Goal: Information Seeking & Learning: Learn about a topic

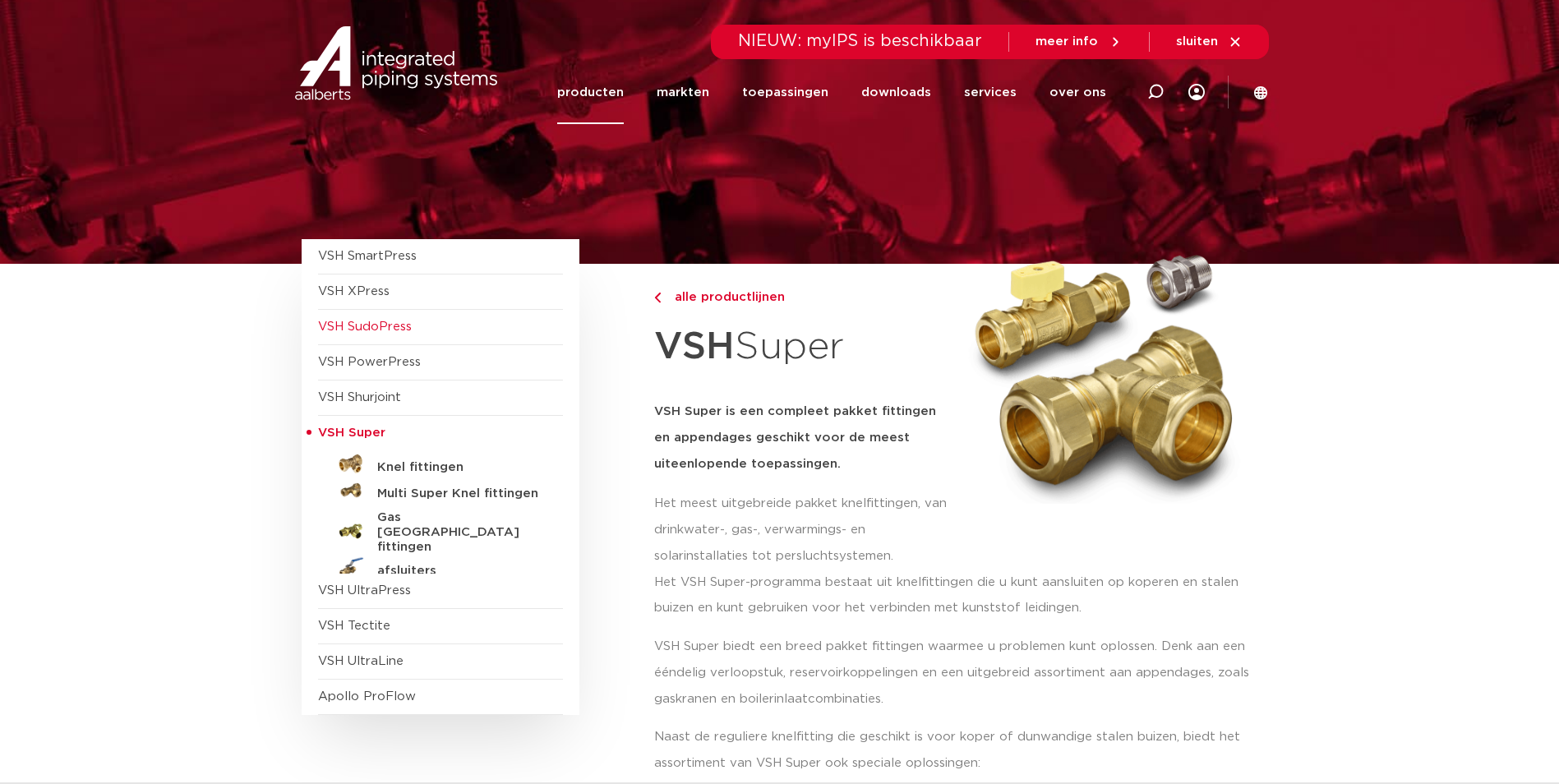
click at [380, 325] on span "VSH SudoPress" at bounding box center [365, 326] width 94 height 12
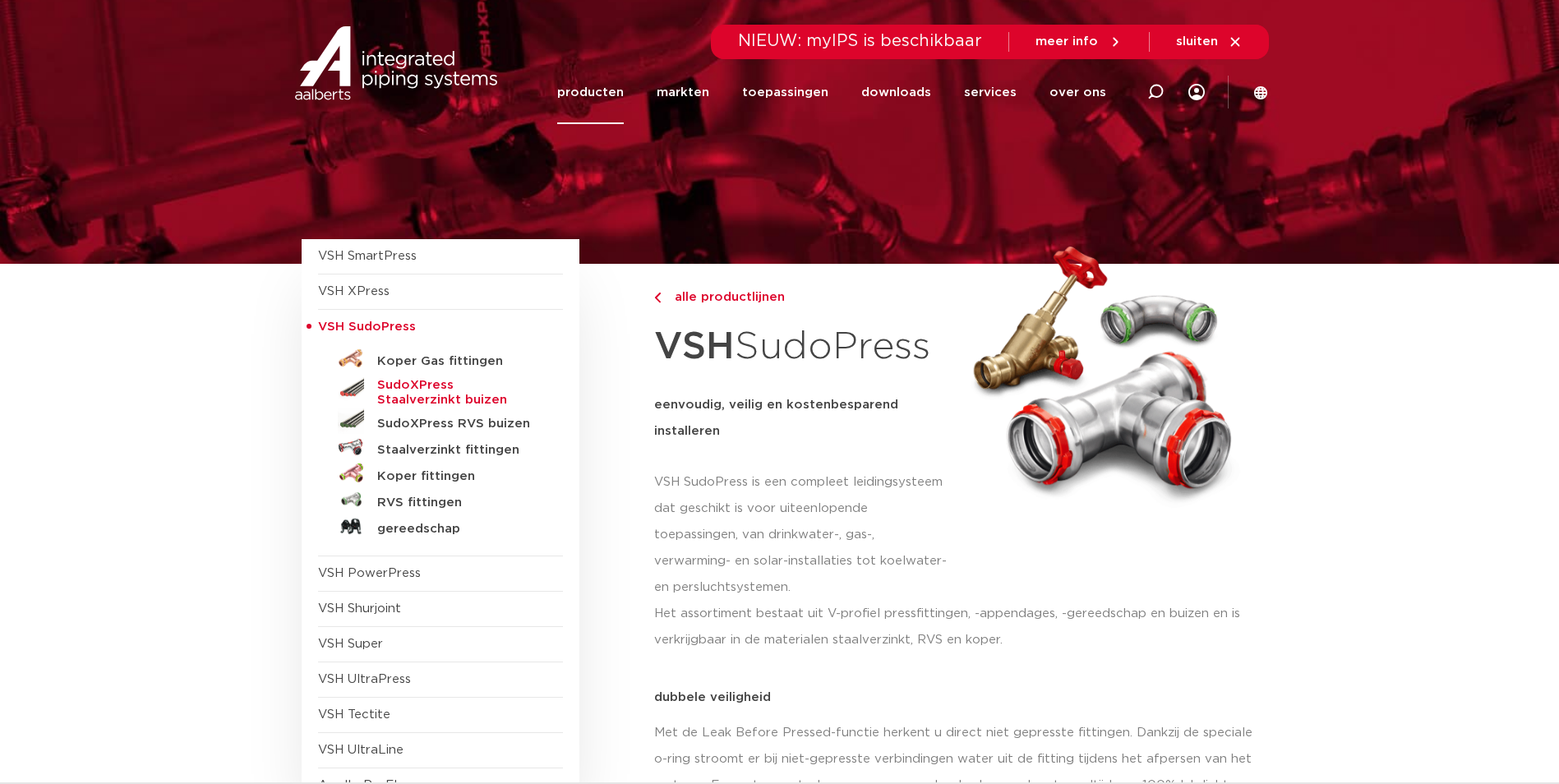
click at [404, 383] on h5 "SudoXPress Staalverzinkt buizen" at bounding box center [458, 393] width 163 height 30
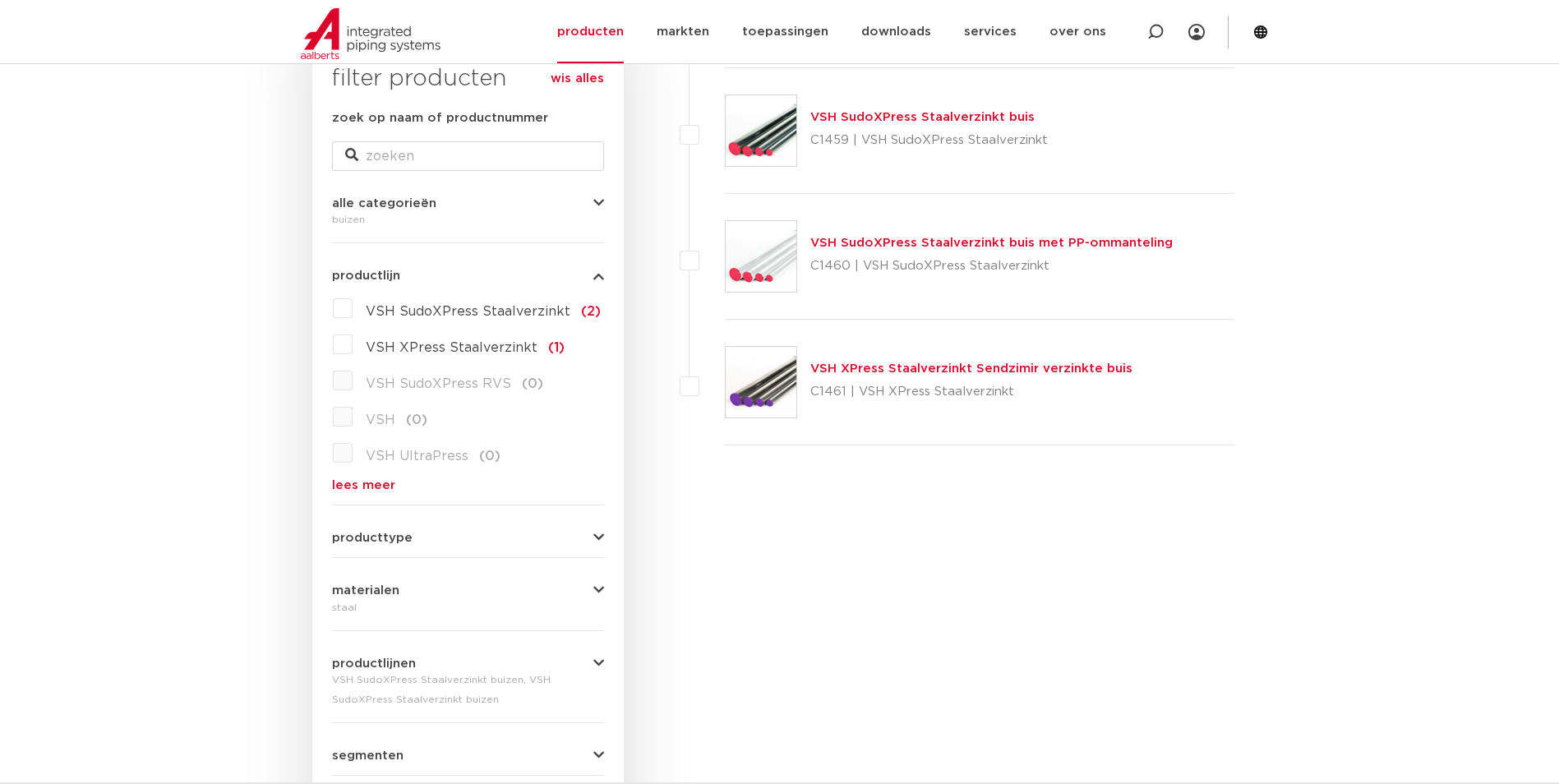
scroll to position [137, 0]
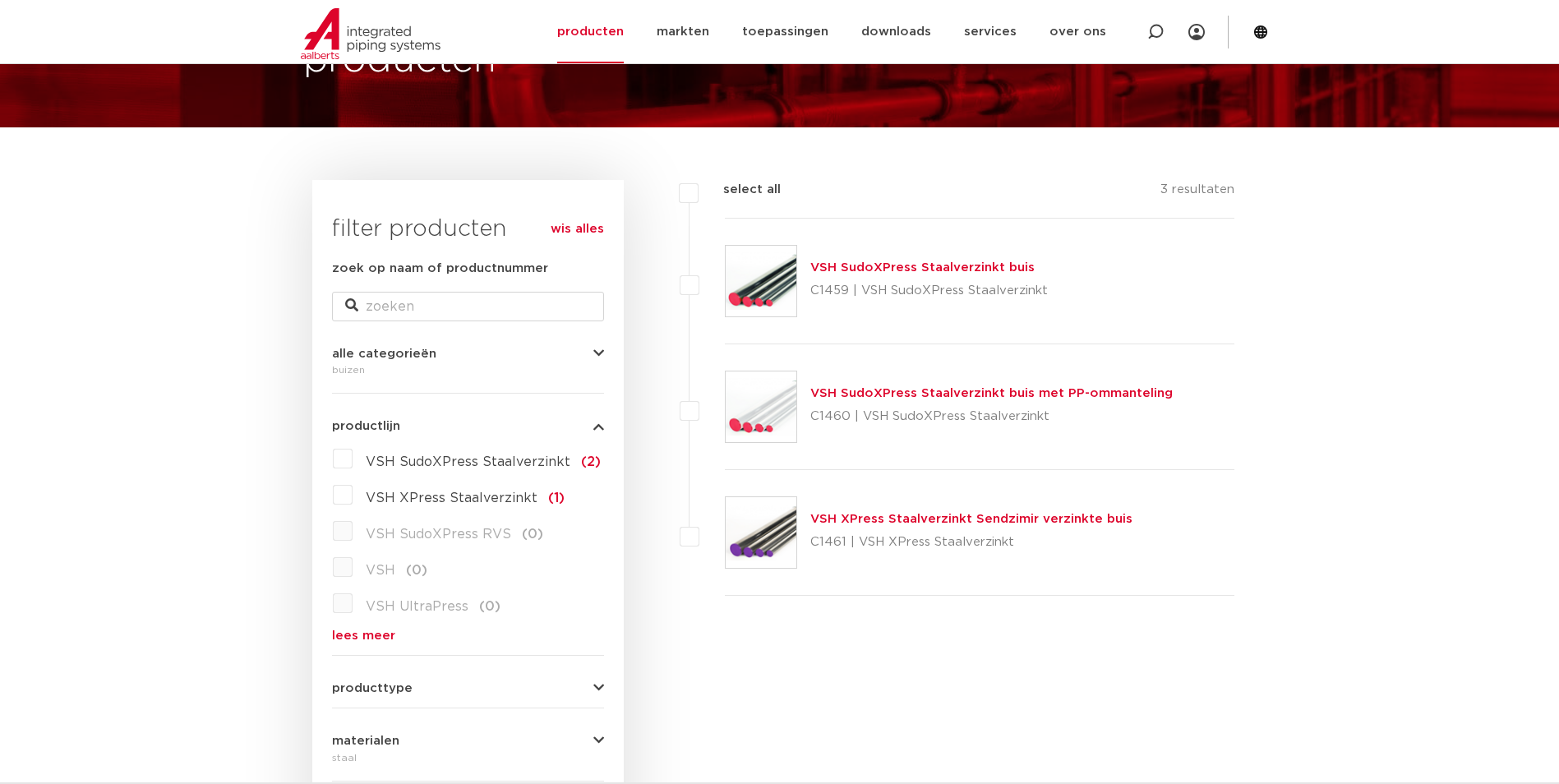
click at [958, 267] on link "VSH SudoXPress Staalverzinkt buis" at bounding box center [922, 267] width 224 height 12
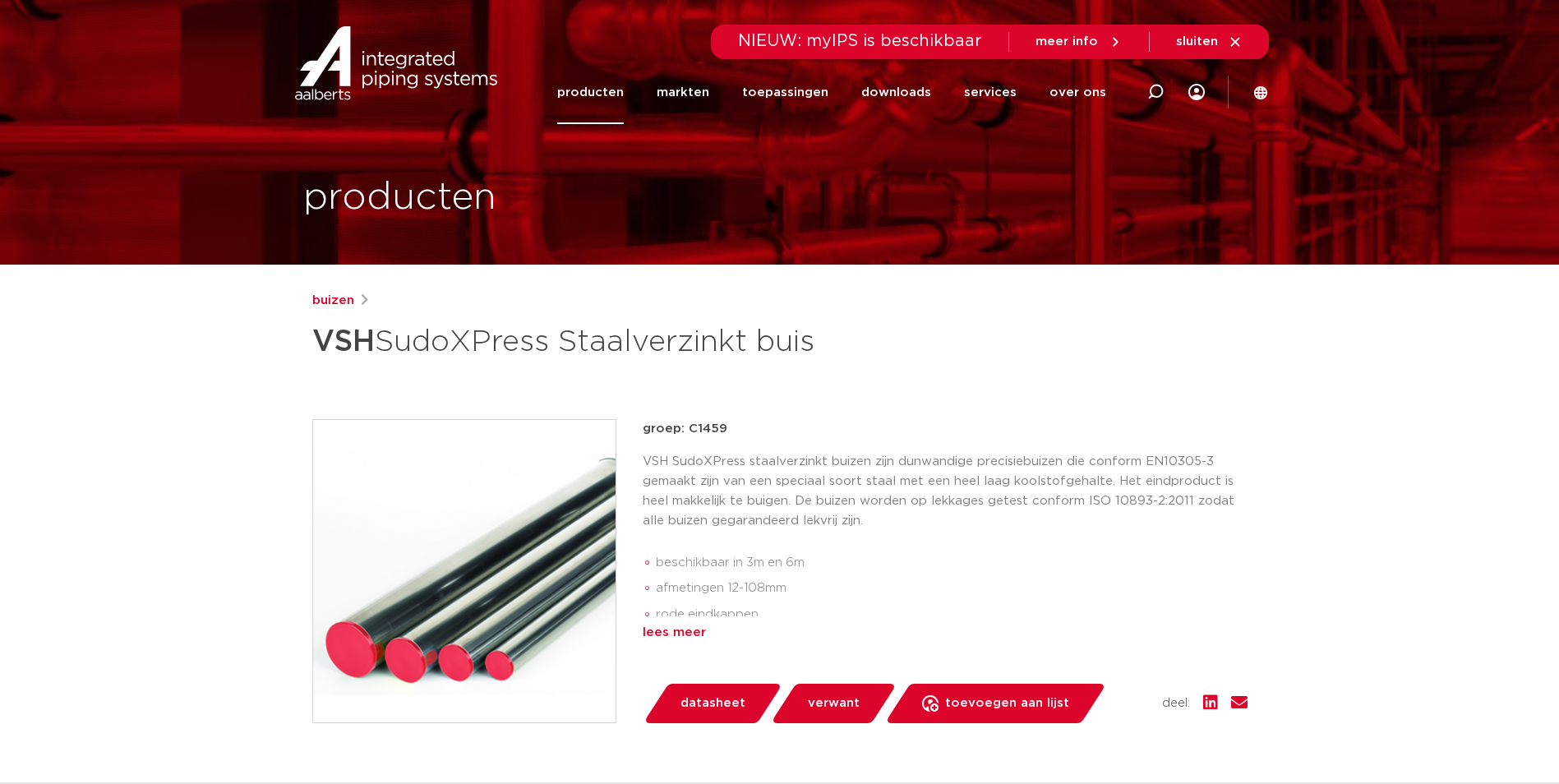
click at [650, 627] on div "lees meer" at bounding box center [945, 632] width 605 height 19
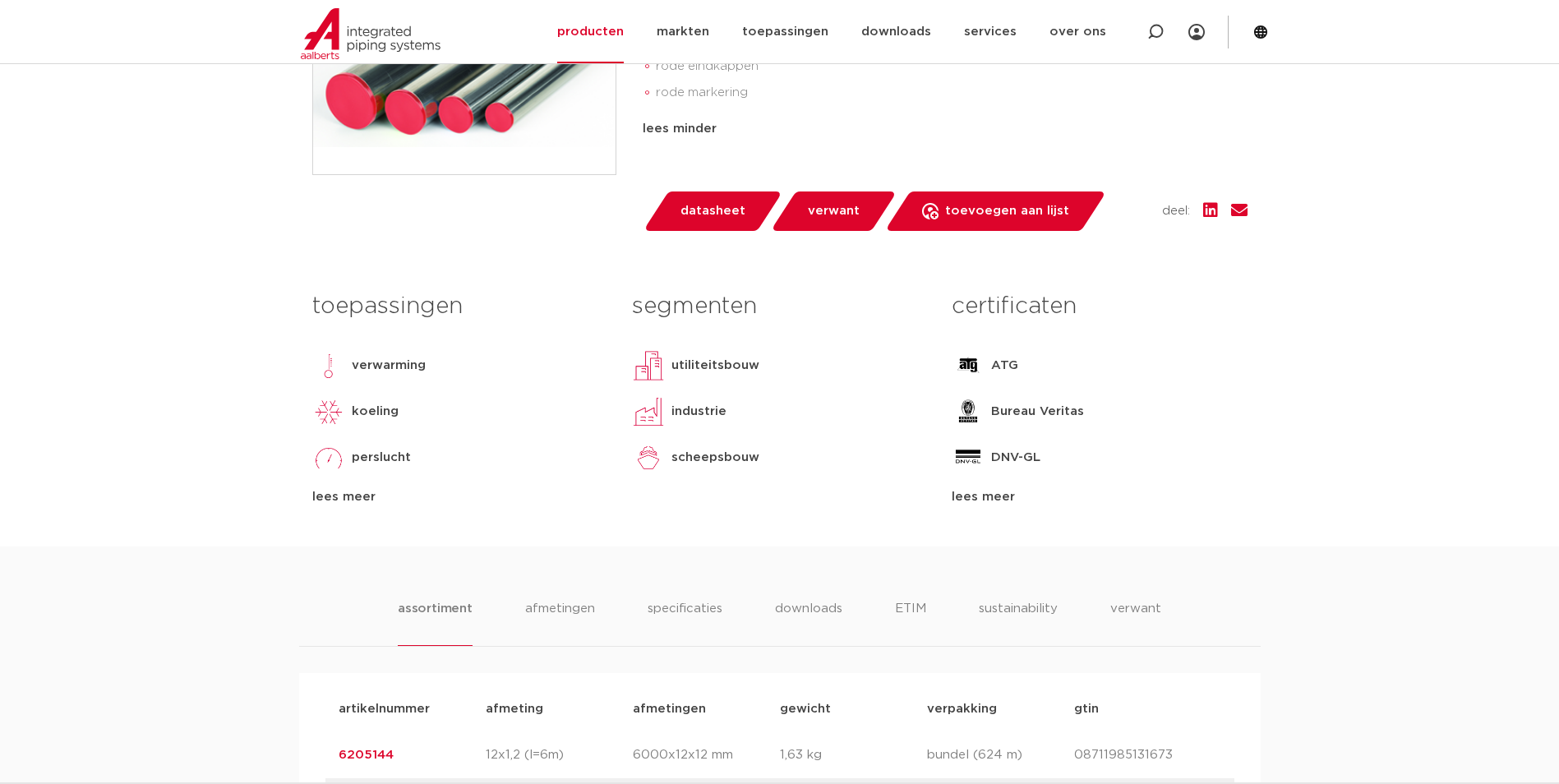
scroll to position [410, 0]
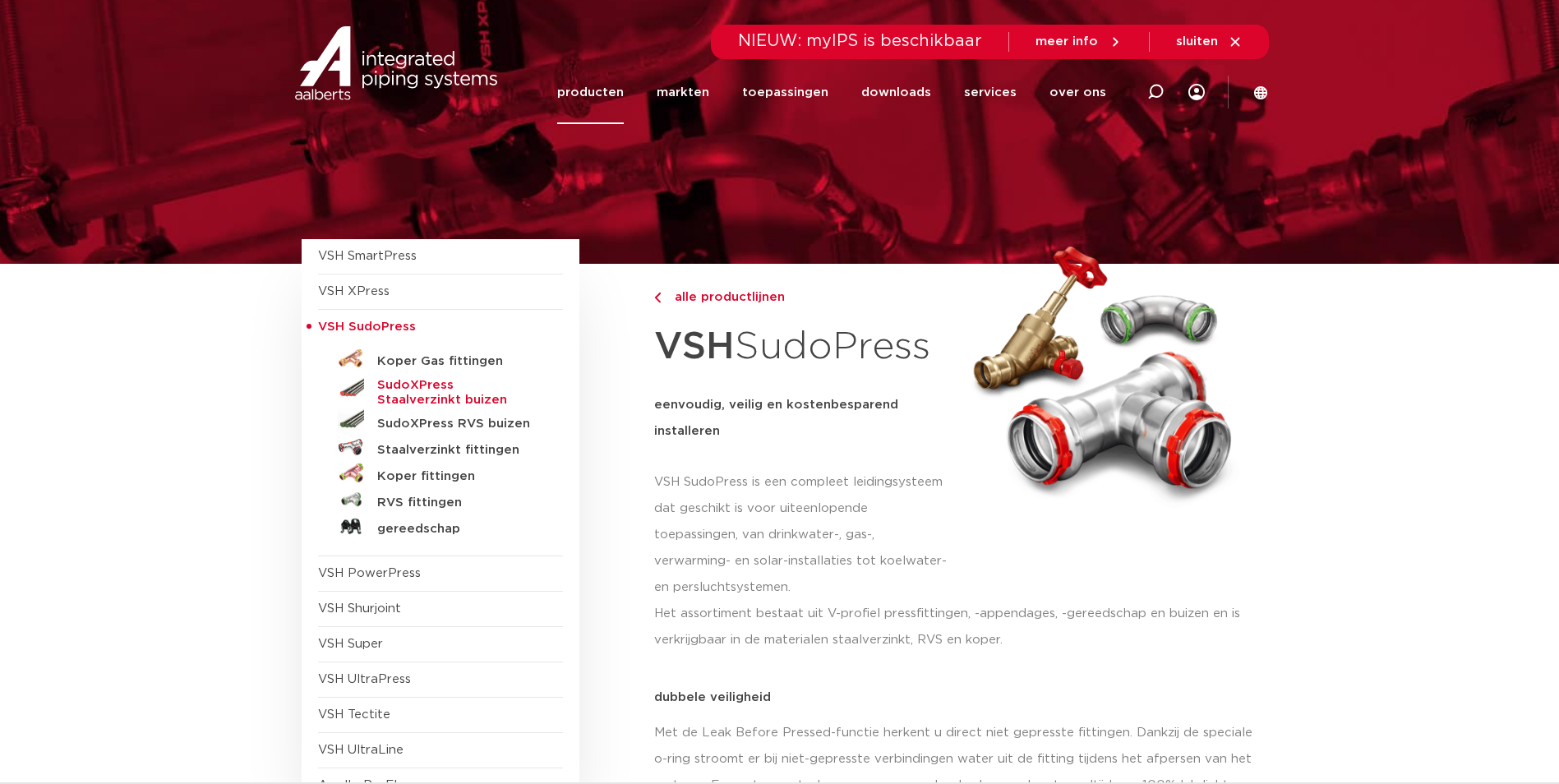
click at [433, 381] on h5 "SudoXPress Staalverzinkt buizen" at bounding box center [458, 393] width 163 height 30
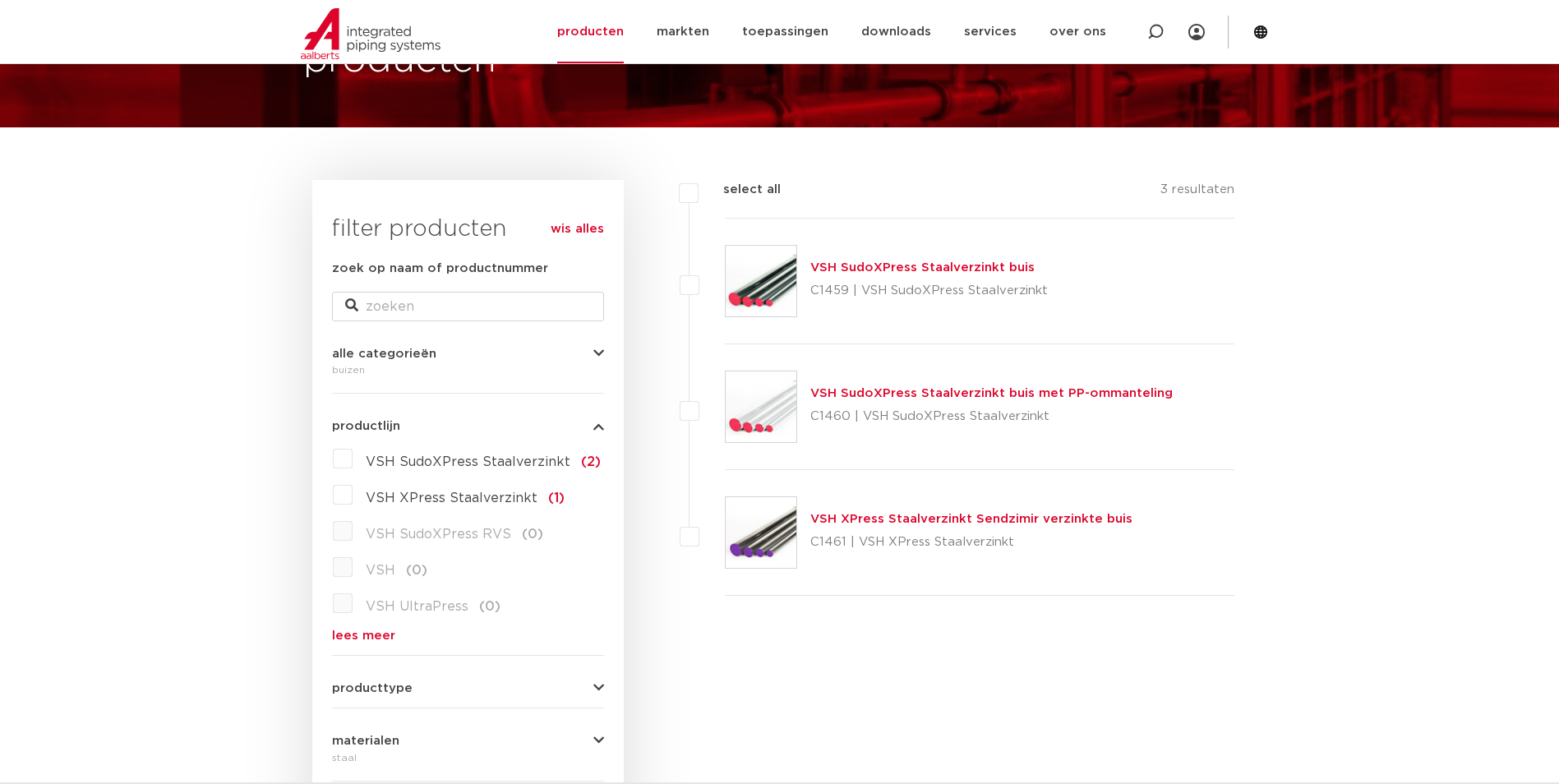
click at [903, 266] on link "VSH SudoXPress Staalverzinkt buis" at bounding box center [922, 267] width 224 height 12
click at [919, 517] on link "VSH XPress Staalverzinkt Sendzimir verzinkte buis" at bounding box center [971, 519] width 322 height 12
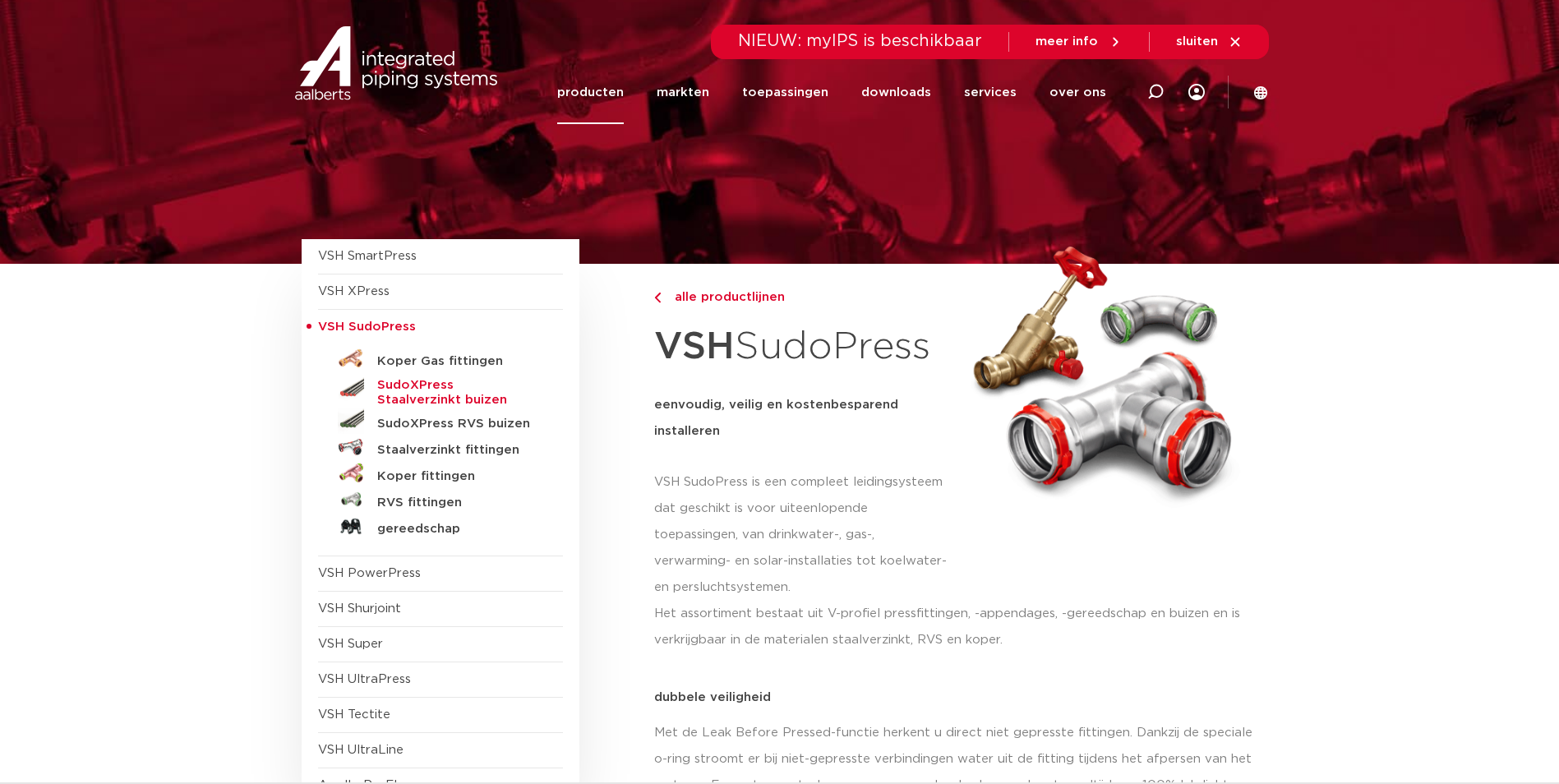
click at [439, 392] on h5 "SudoXPress Staalverzinkt buizen" at bounding box center [458, 393] width 163 height 30
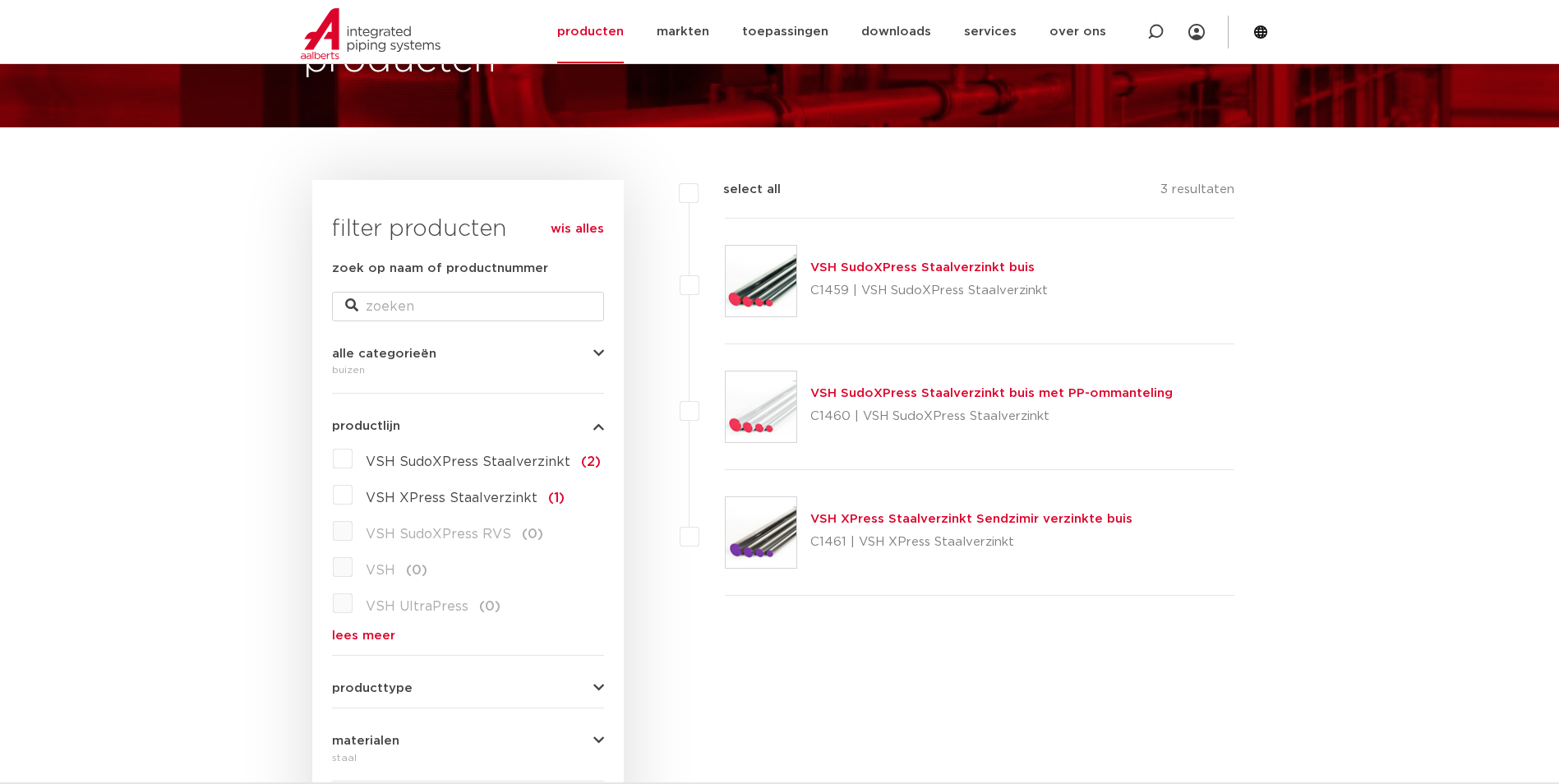
drag, startPoint x: 881, startPoint y: 254, endPoint x: 871, endPoint y: 269, distance: 18.0
click at [881, 254] on div "VSH SudoXPress Staalverzinkt buis C1459 | VSH SudoXPress Staalverzinkt" at bounding box center [980, 281] width 510 height 126
click at [862, 277] on div "VSH SudoXPress Staalverzinkt buis C1459 | VSH SudoXPress Staalverzinkt" at bounding box center [929, 280] width 237 height 46
click at [849, 258] on div "VSH SudoXPress Staalverzinkt buis C1459 | VSH SudoXPress Staalverzinkt" at bounding box center [929, 280] width 237 height 46
click at [841, 270] on link "VSH SudoXPress Staalverzinkt buis" at bounding box center [922, 267] width 224 height 12
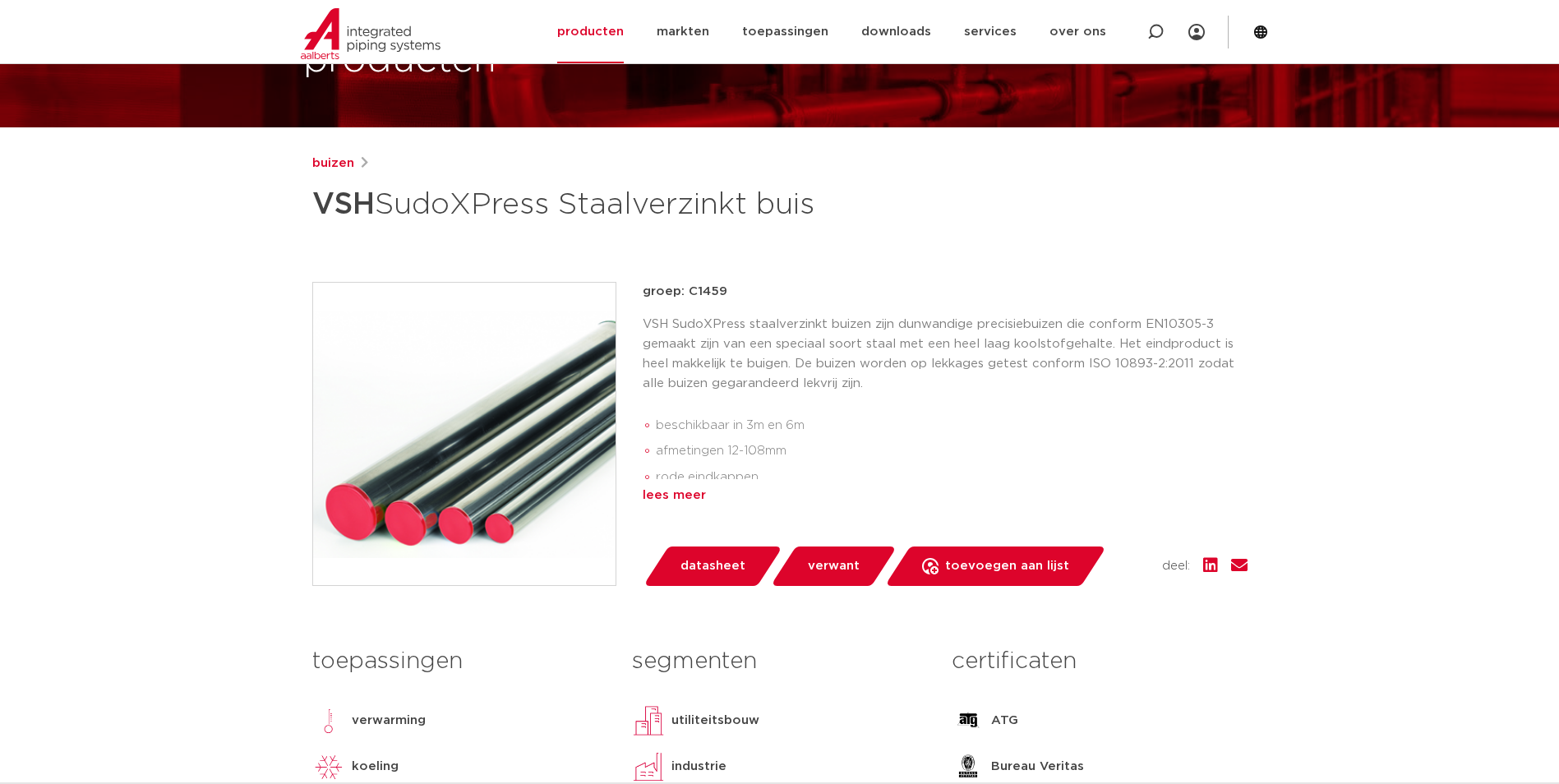
click at [674, 497] on div "lees meer" at bounding box center [945, 495] width 605 height 19
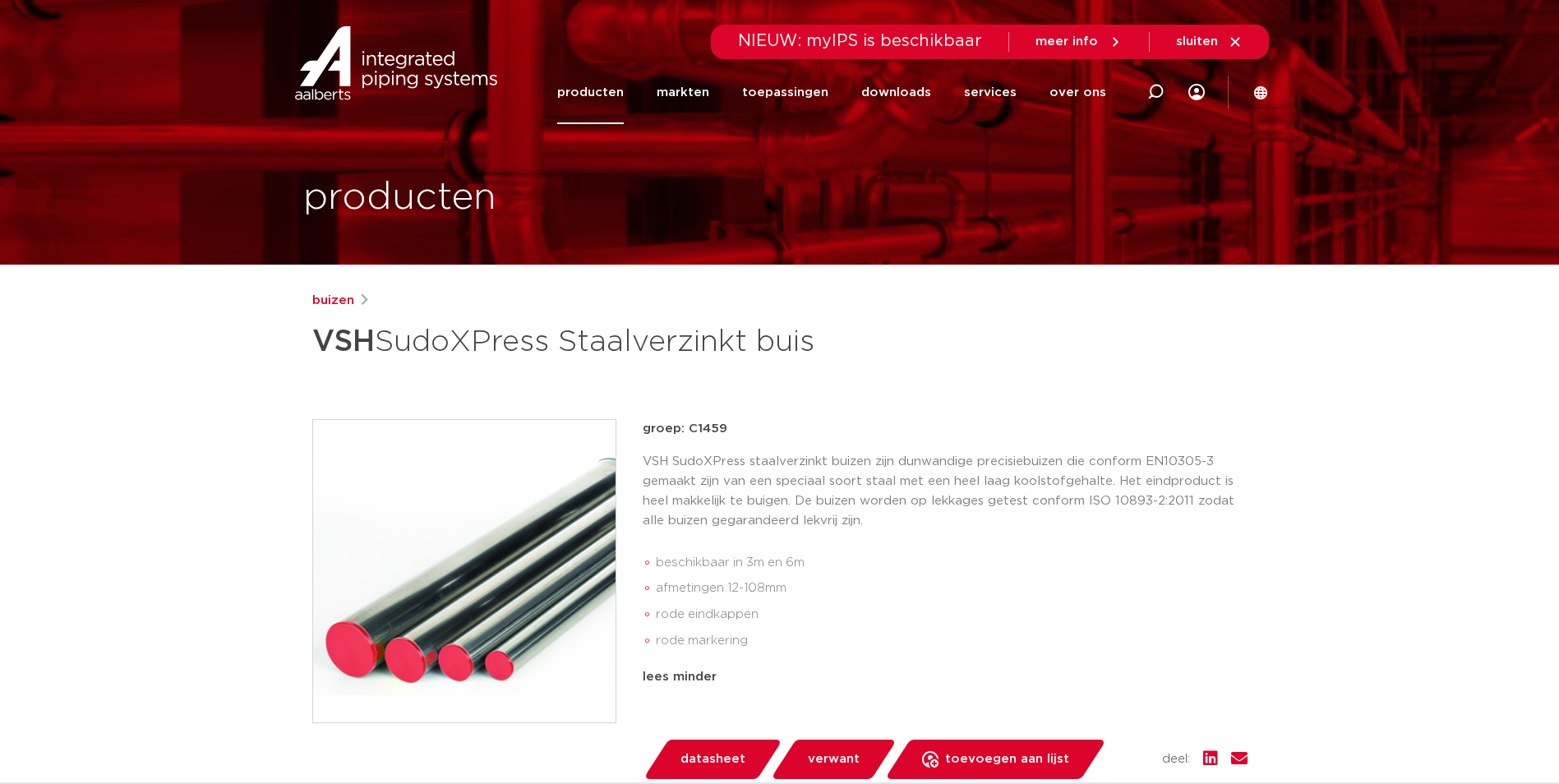
click at [787, 477] on p "VSH SudoXPress staalverzinkt buizen zijn dunwandige precisiebuizen die conform …" at bounding box center [945, 491] width 605 height 79
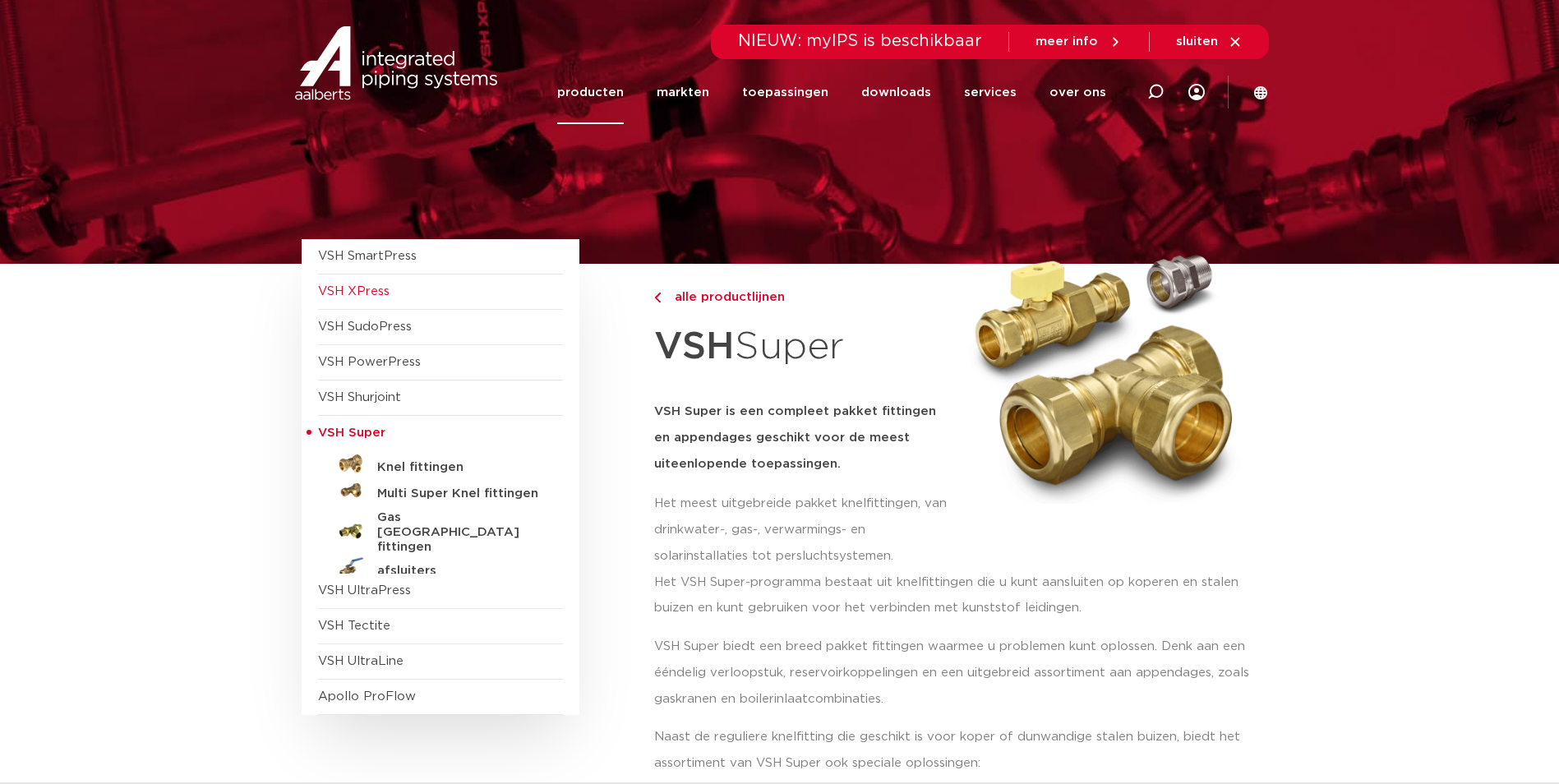
click at [360, 291] on span "VSH XPress" at bounding box center [353, 291] width 71 height 12
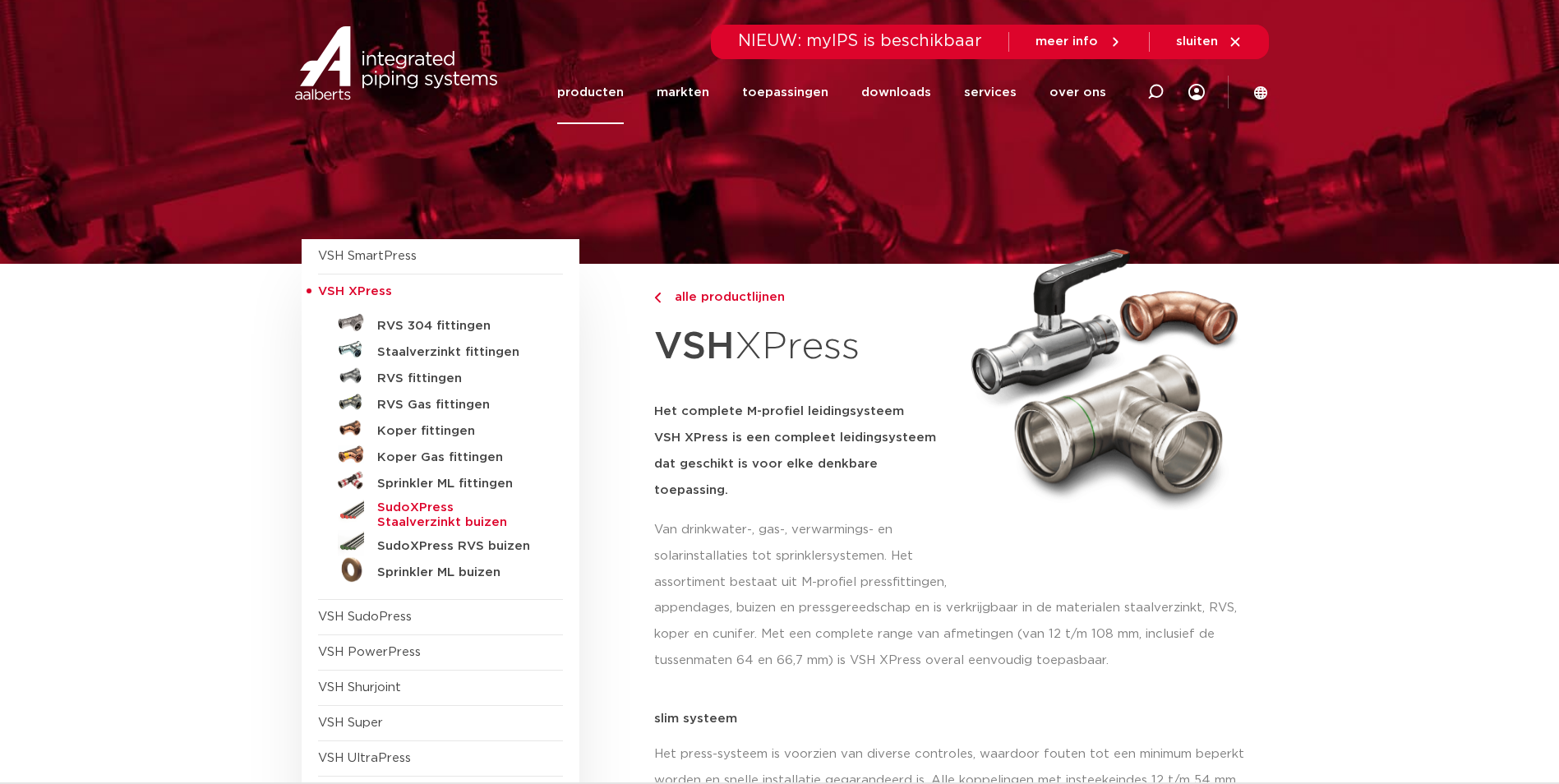
click at [407, 512] on h5 "SudoXPress Staalverzinkt buizen" at bounding box center [458, 515] width 163 height 30
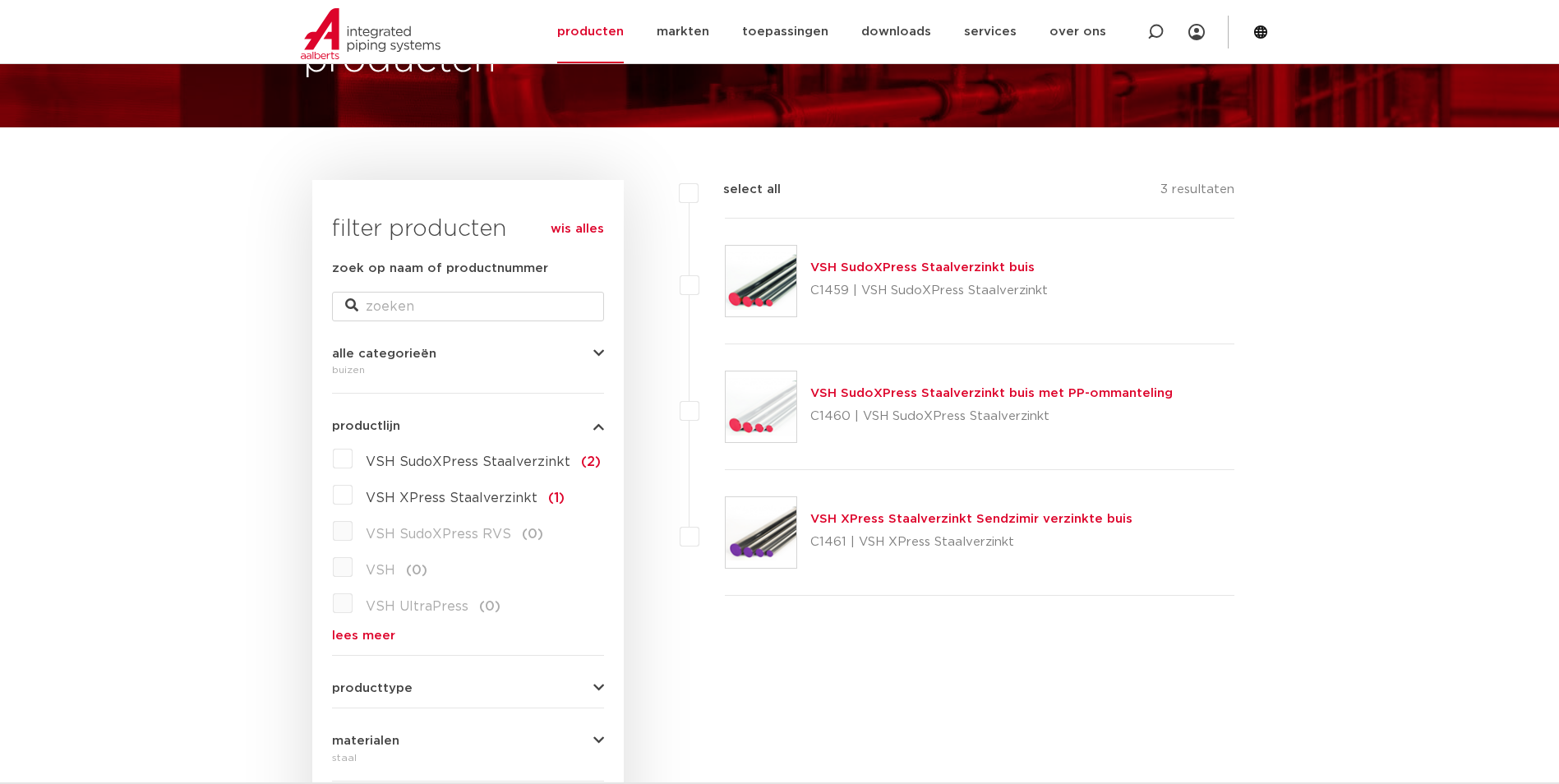
click at [945, 273] on link "VSH SudoXPress Staalverzinkt buis" at bounding box center [922, 267] width 224 height 12
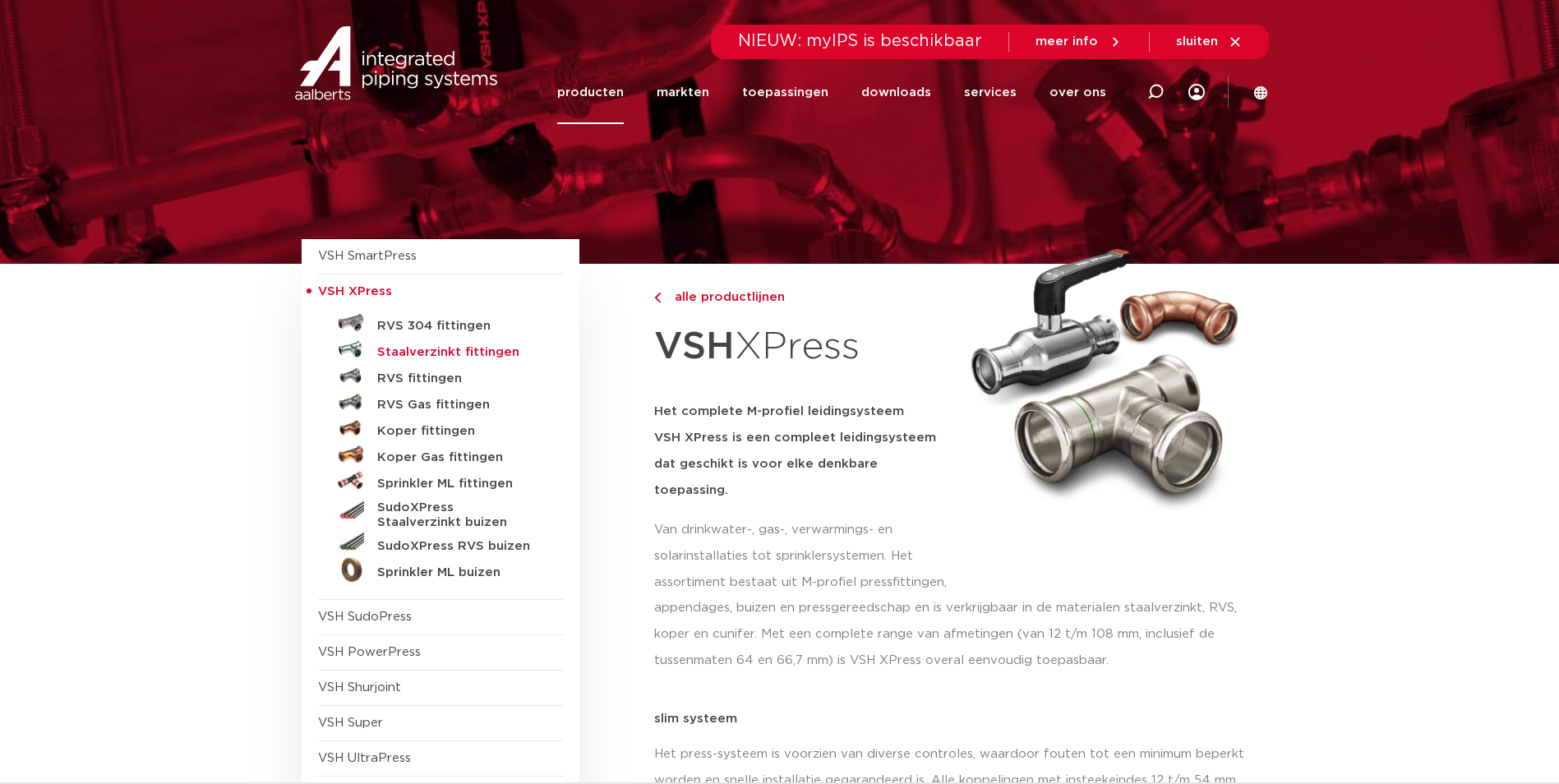
click at [433, 348] on h5 "Staalverzinkt fittingen" at bounding box center [458, 352] width 163 height 15
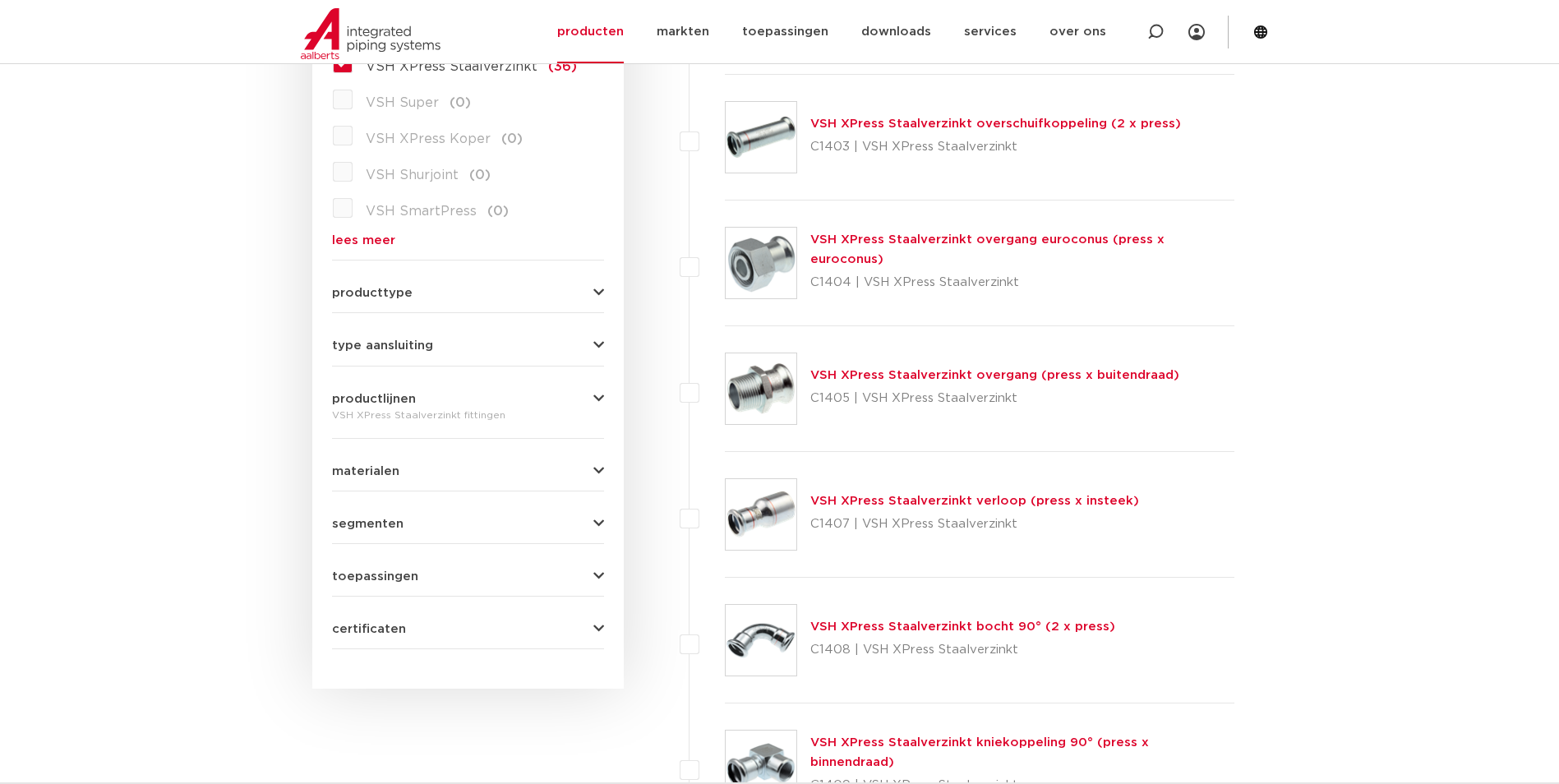
scroll to position [548, 0]
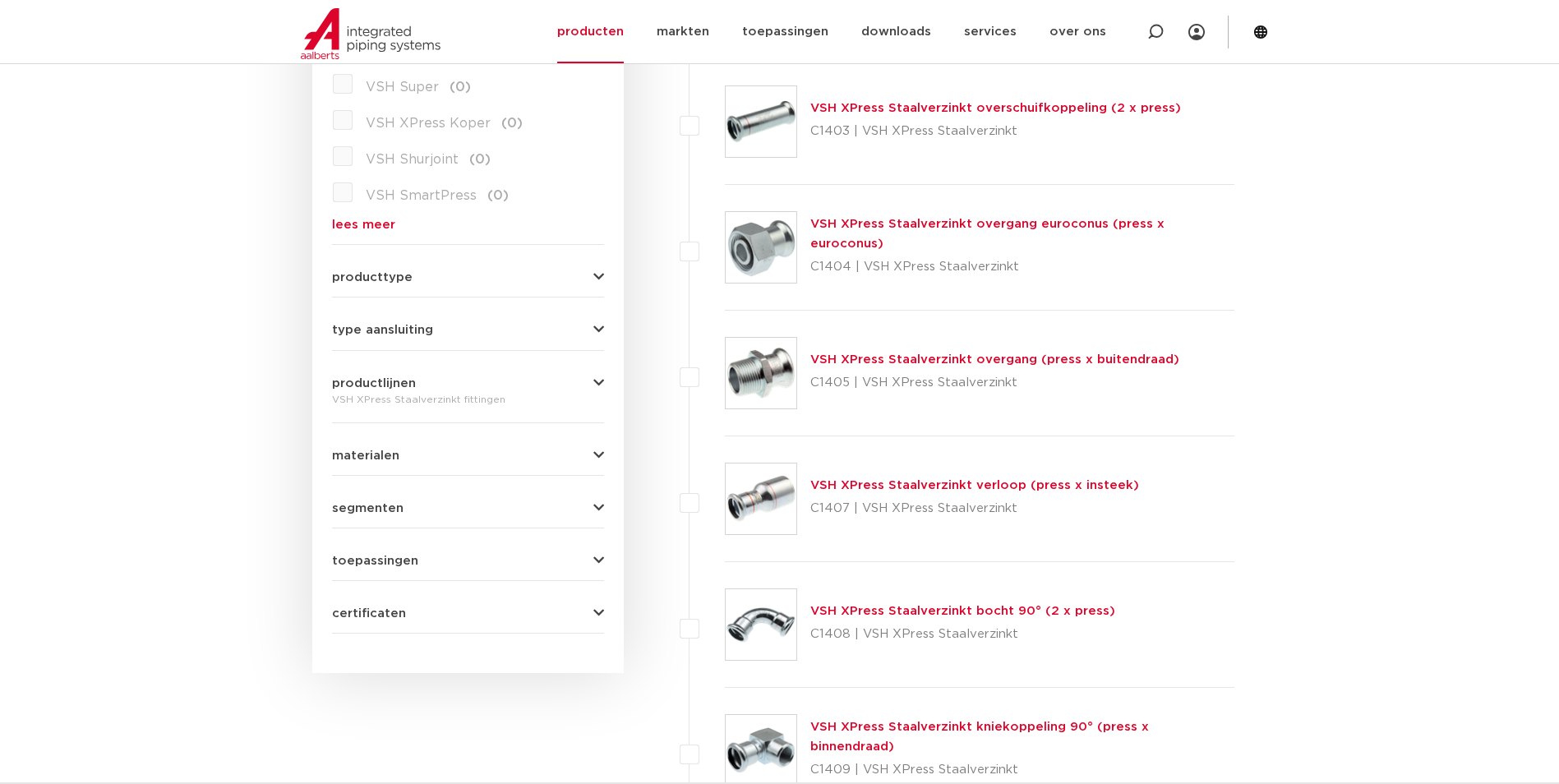
click at [776, 627] on img at bounding box center [761, 624] width 70 height 70
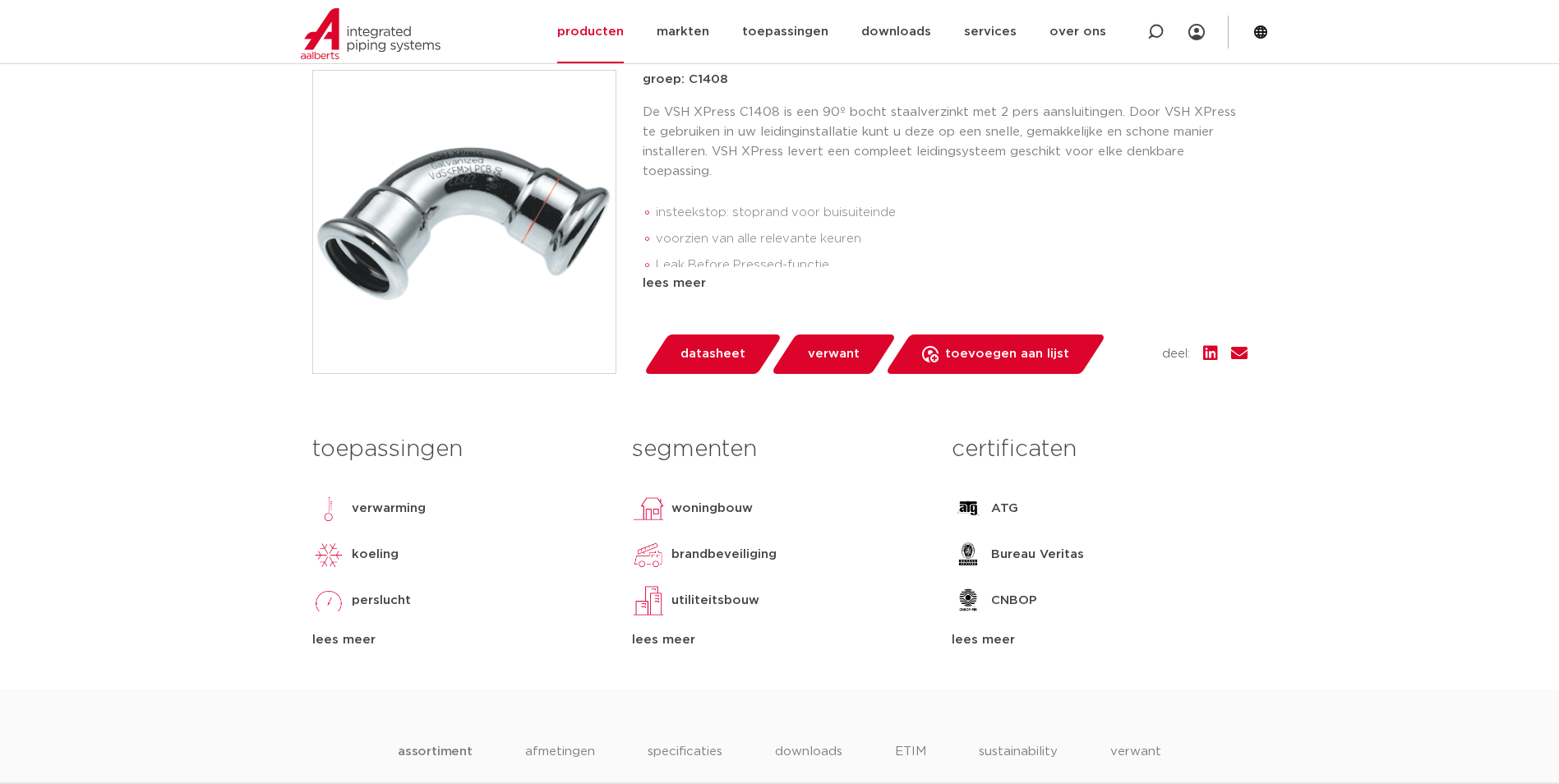
scroll to position [410, 0]
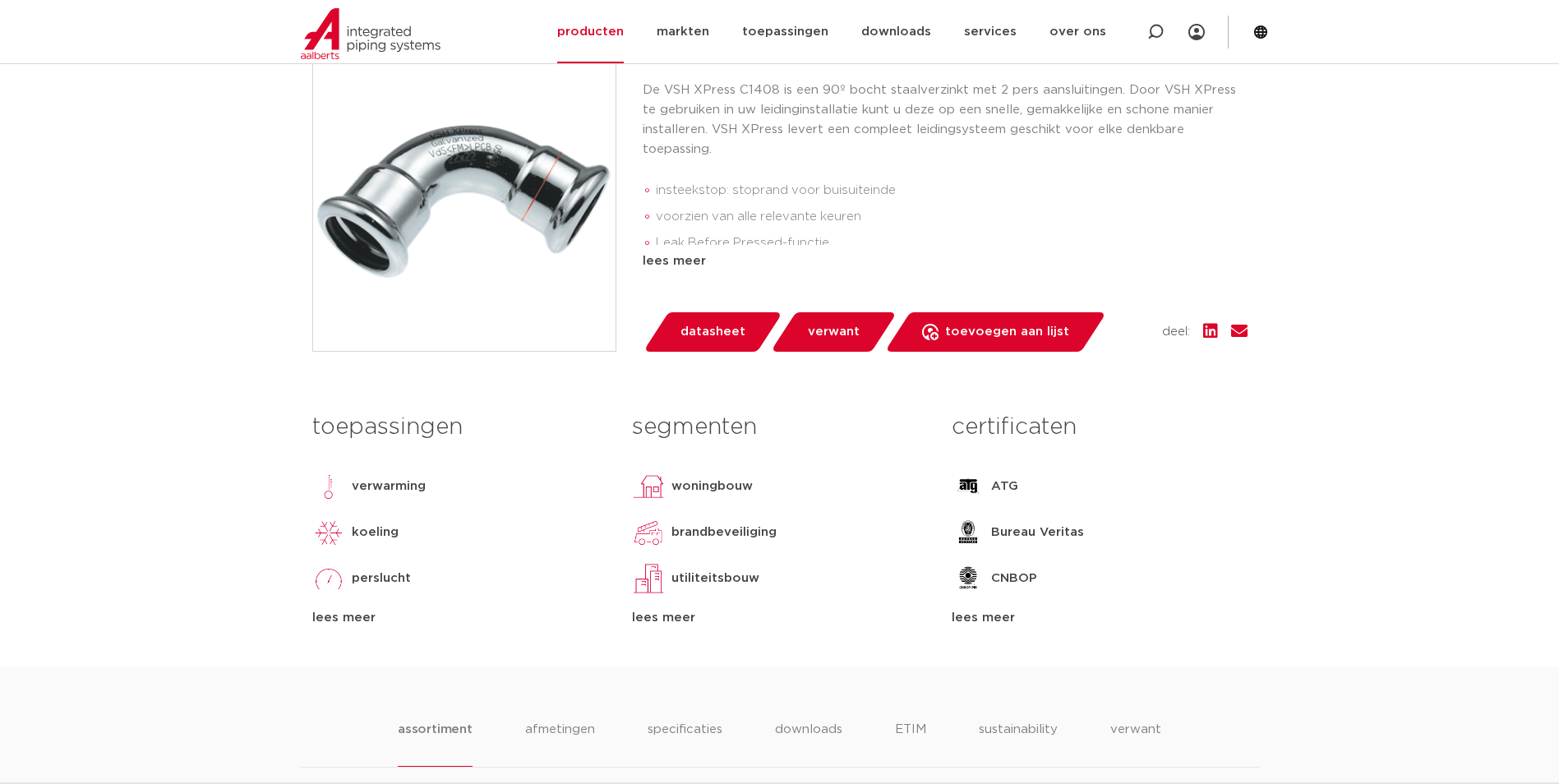
click at [661, 251] on div "lees meer" at bounding box center [945, 261] width 605 height 19
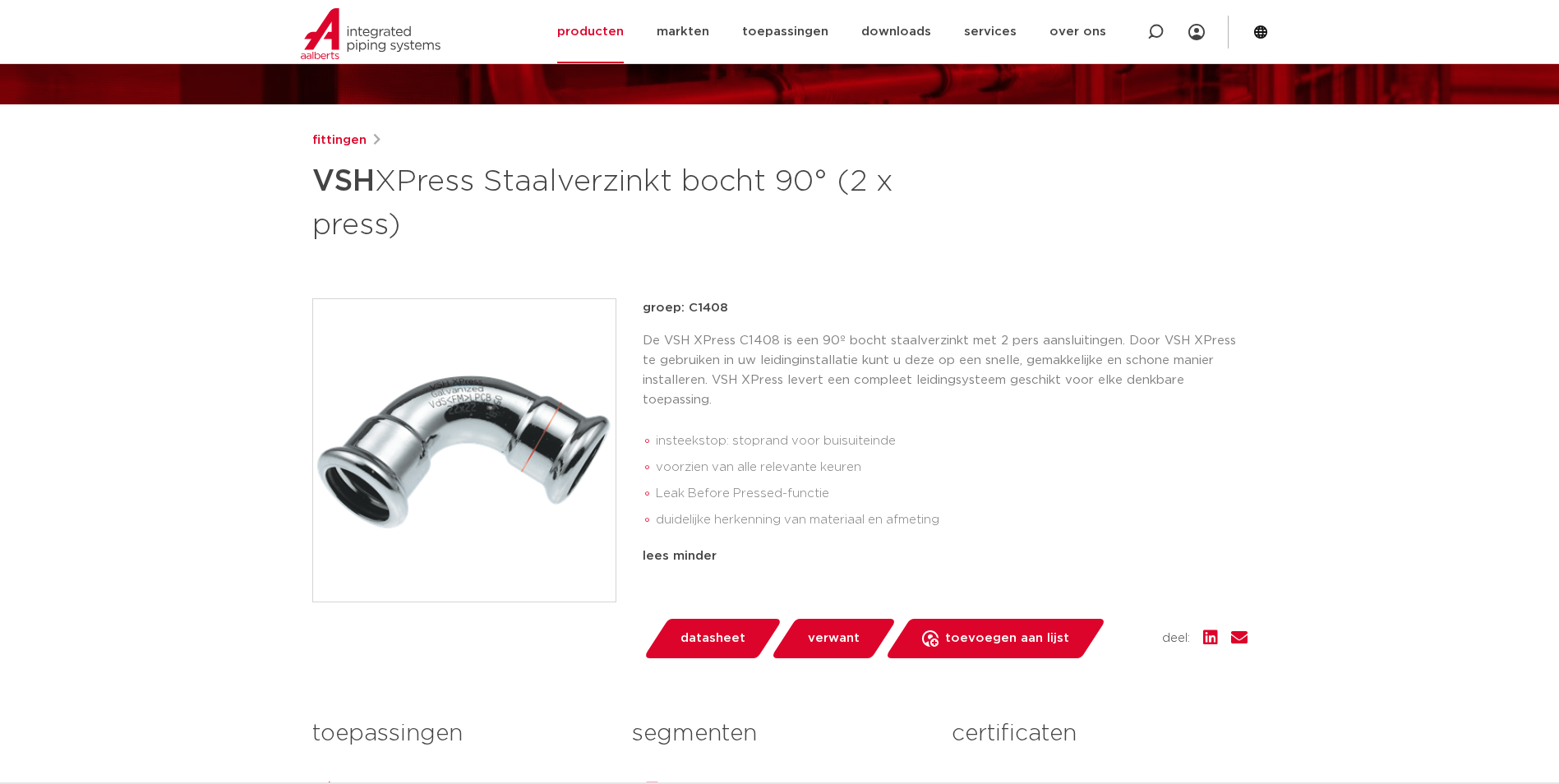
scroll to position [0, 0]
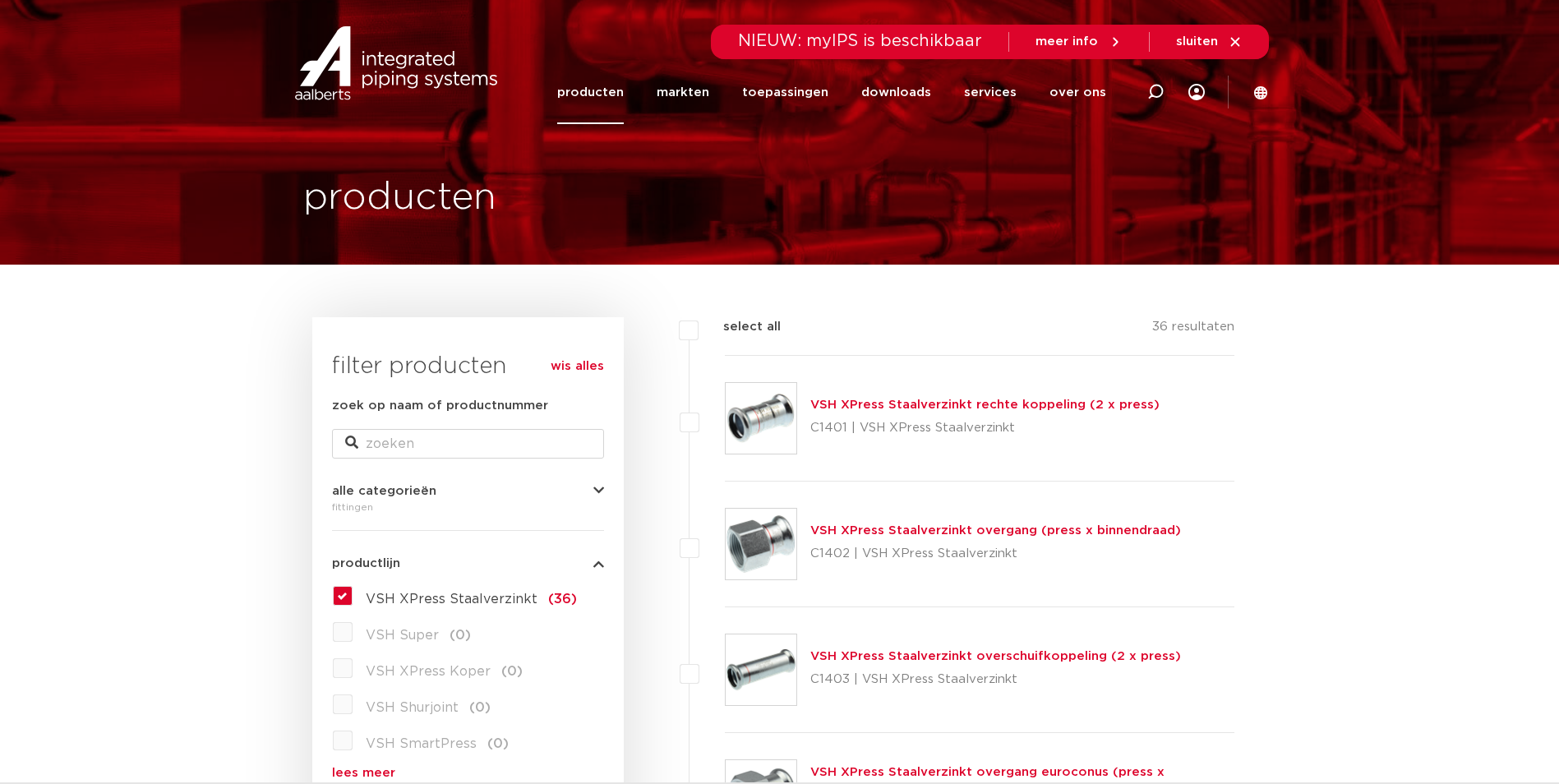
click at [836, 405] on link "VSH XPress Staalverzinkt rechte koppeling (2 x press)" at bounding box center [984, 404] width 349 height 12
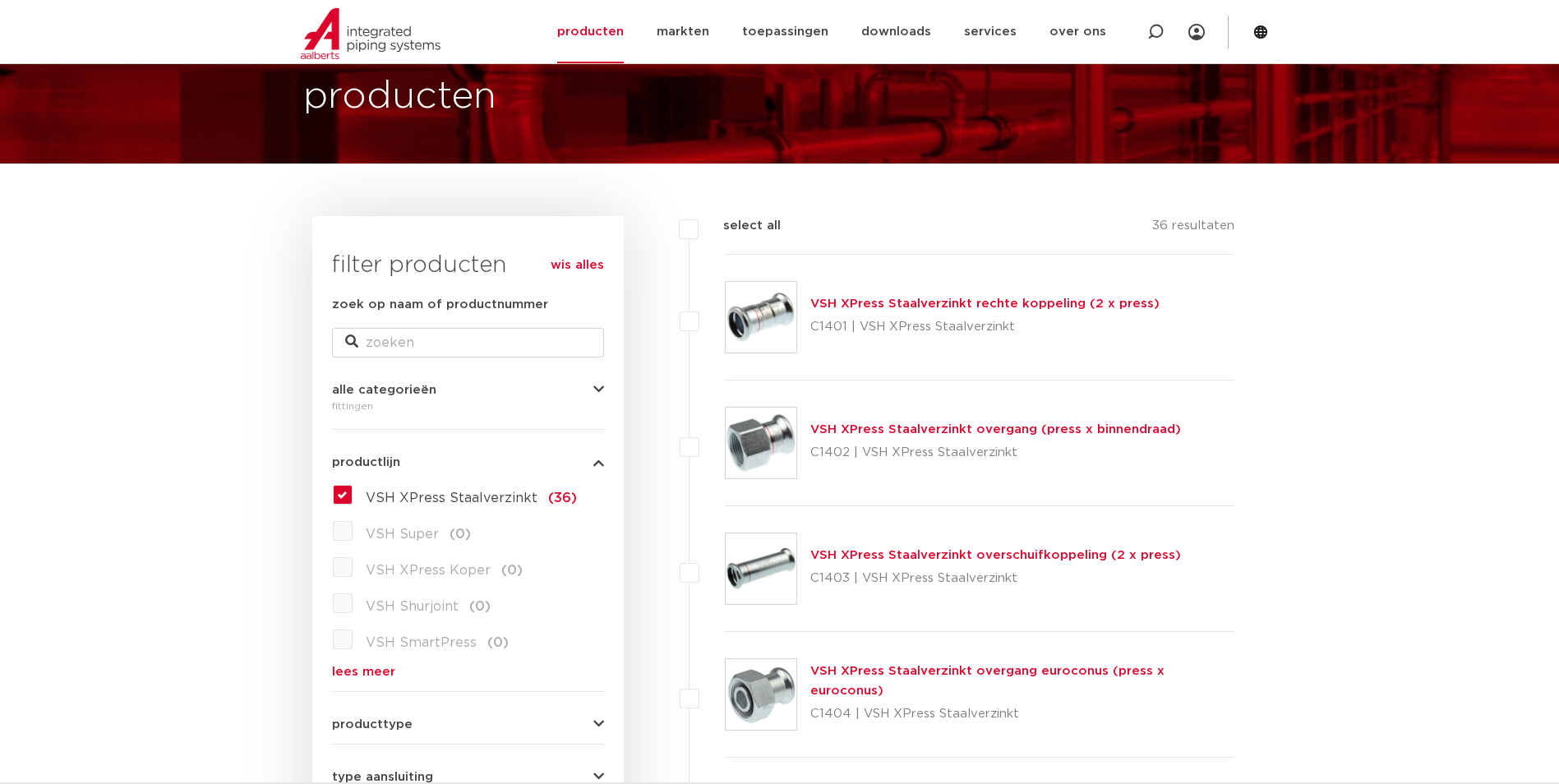
scroll to position [137, 0]
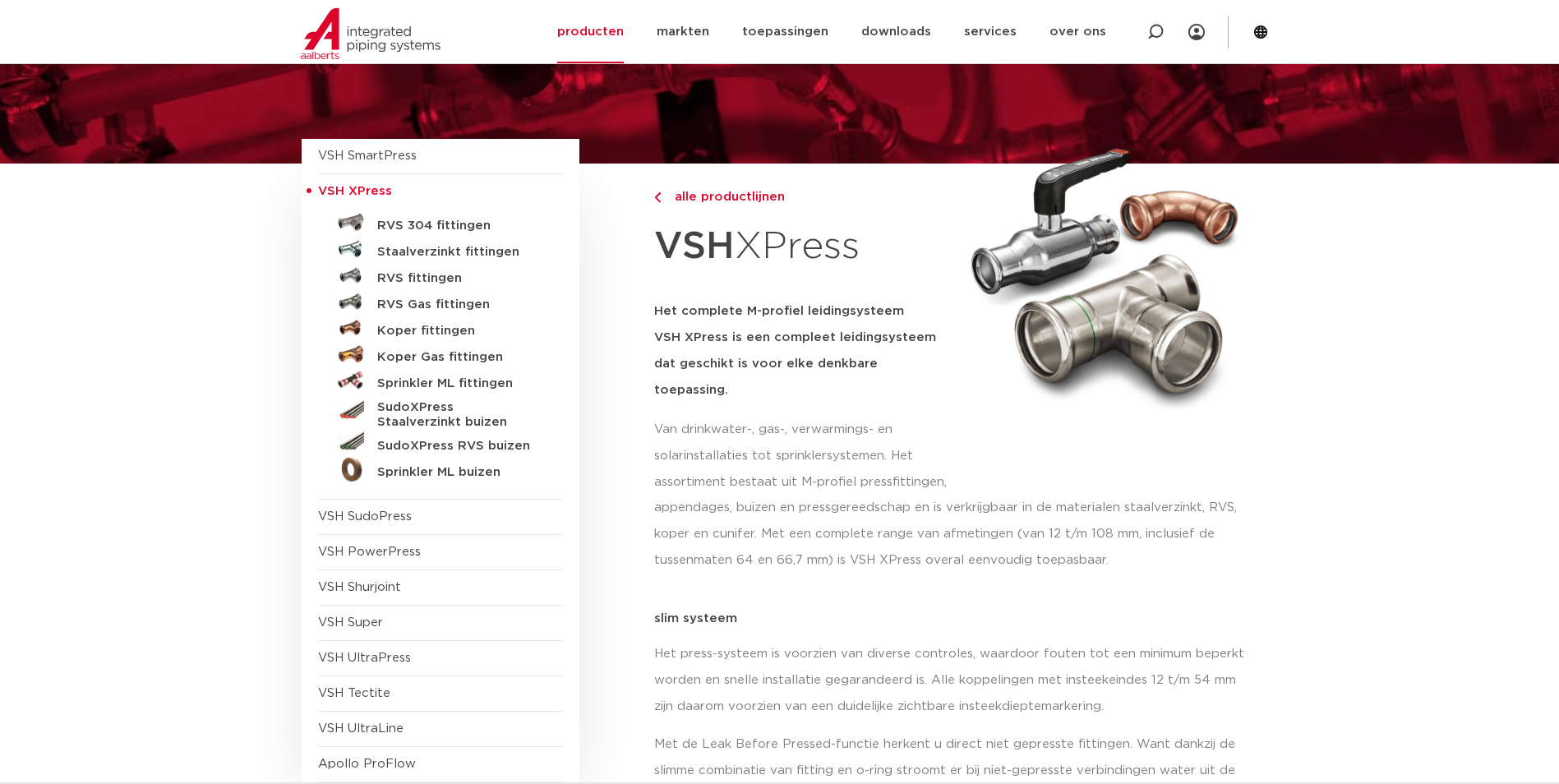
scroll to position [137, 0]
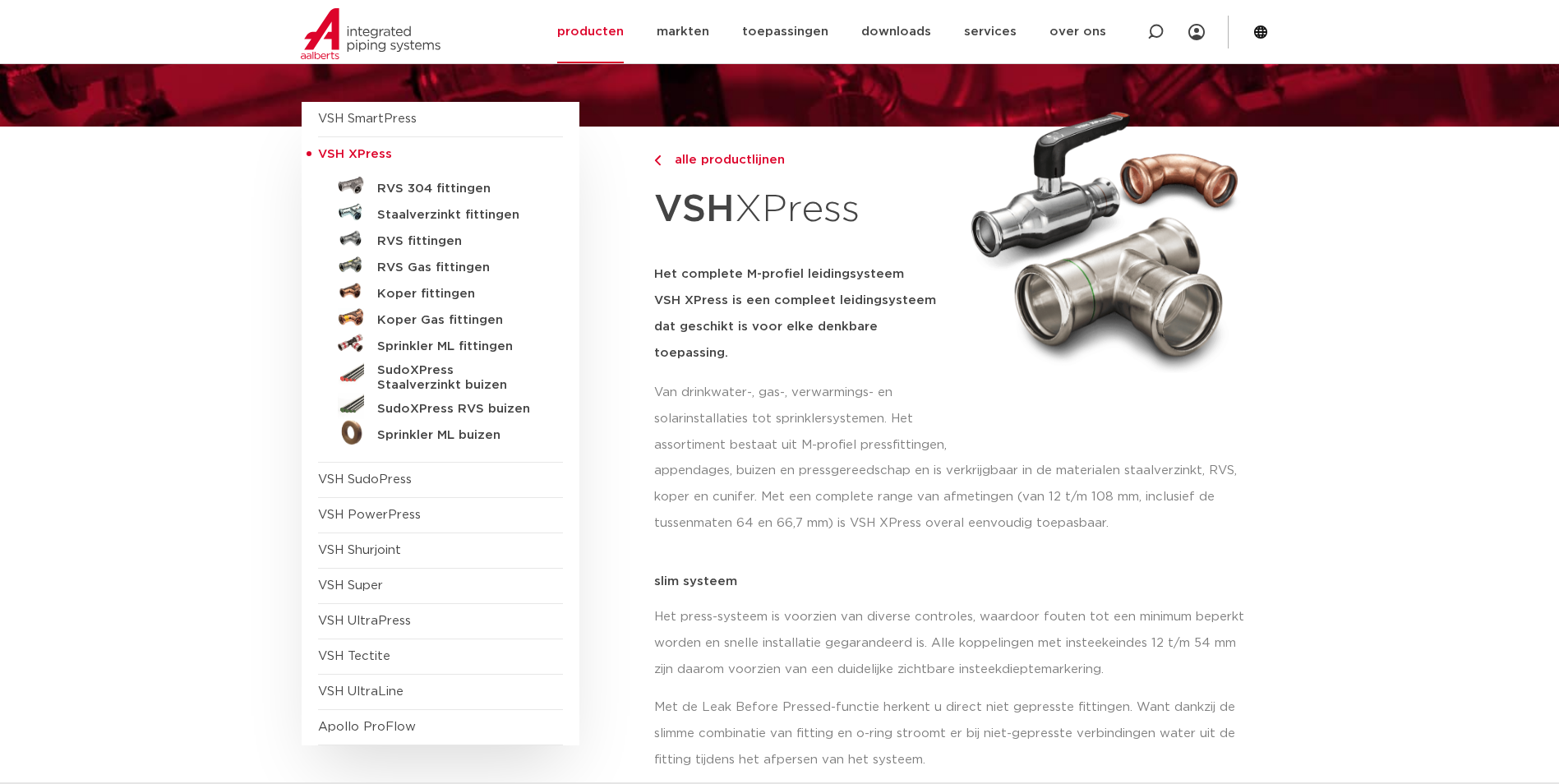
click at [990, 506] on p "appendages, buizen en pressgereedschap en is verkrijgbaar in de materialen staa…" at bounding box center [956, 497] width 604 height 79
click at [434, 214] on h5 "Staalverzinkt fittingen" at bounding box center [458, 214] width 163 height 15
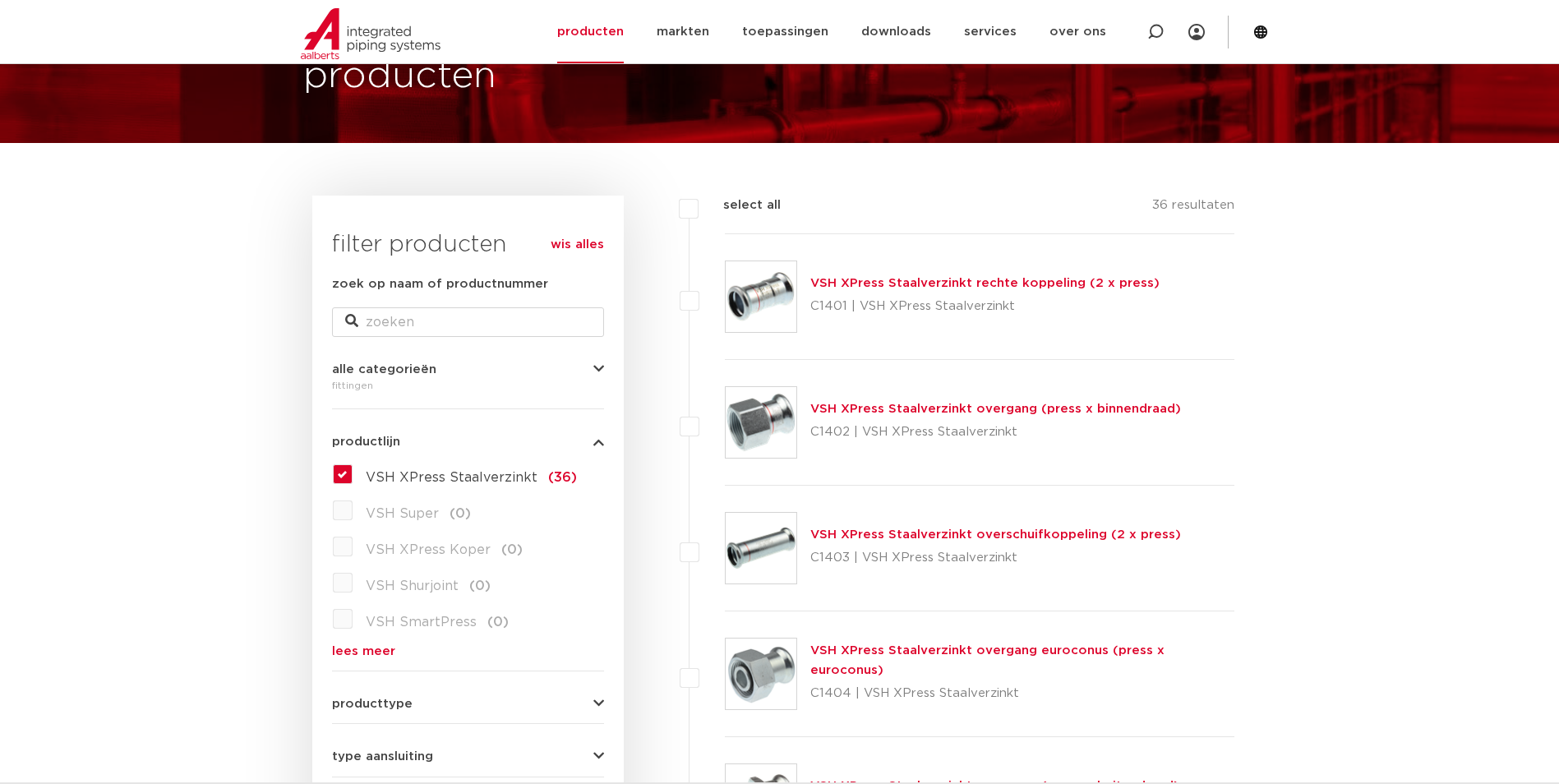
scroll to position [273, 0]
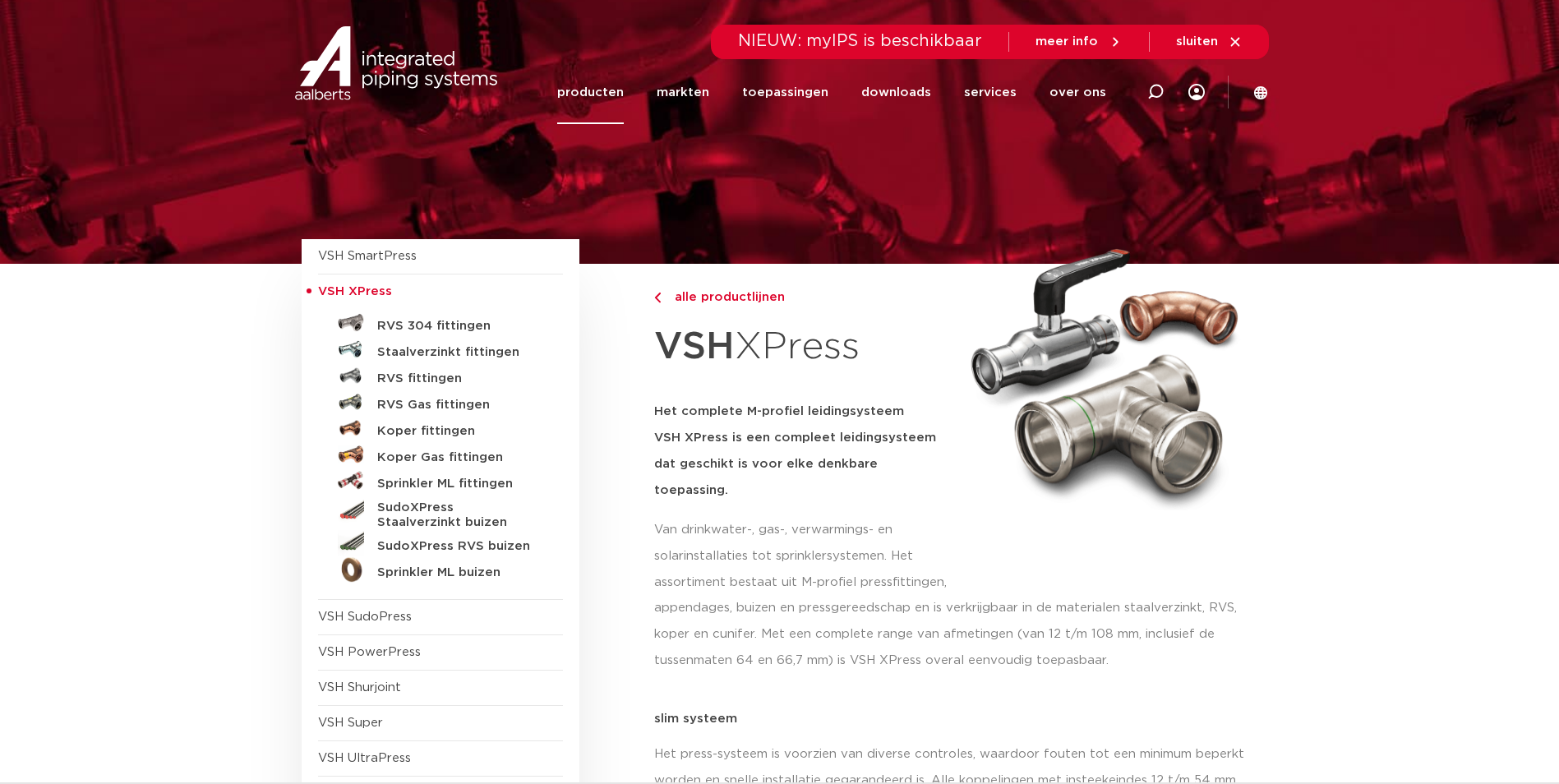
scroll to position [137, 0]
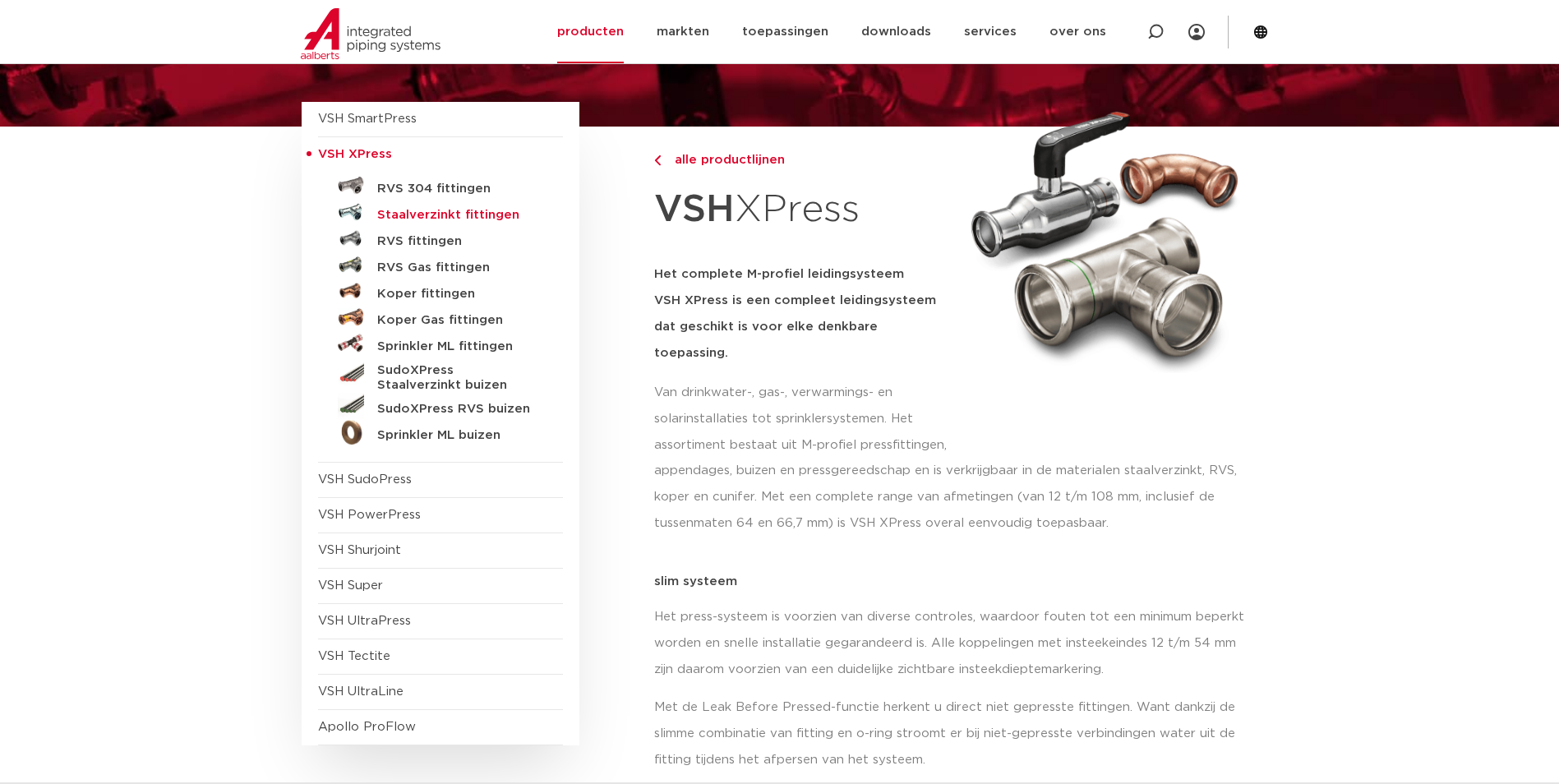
click at [400, 212] on h5 "Staalverzinkt fittingen" at bounding box center [458, 214] width 163 height 15
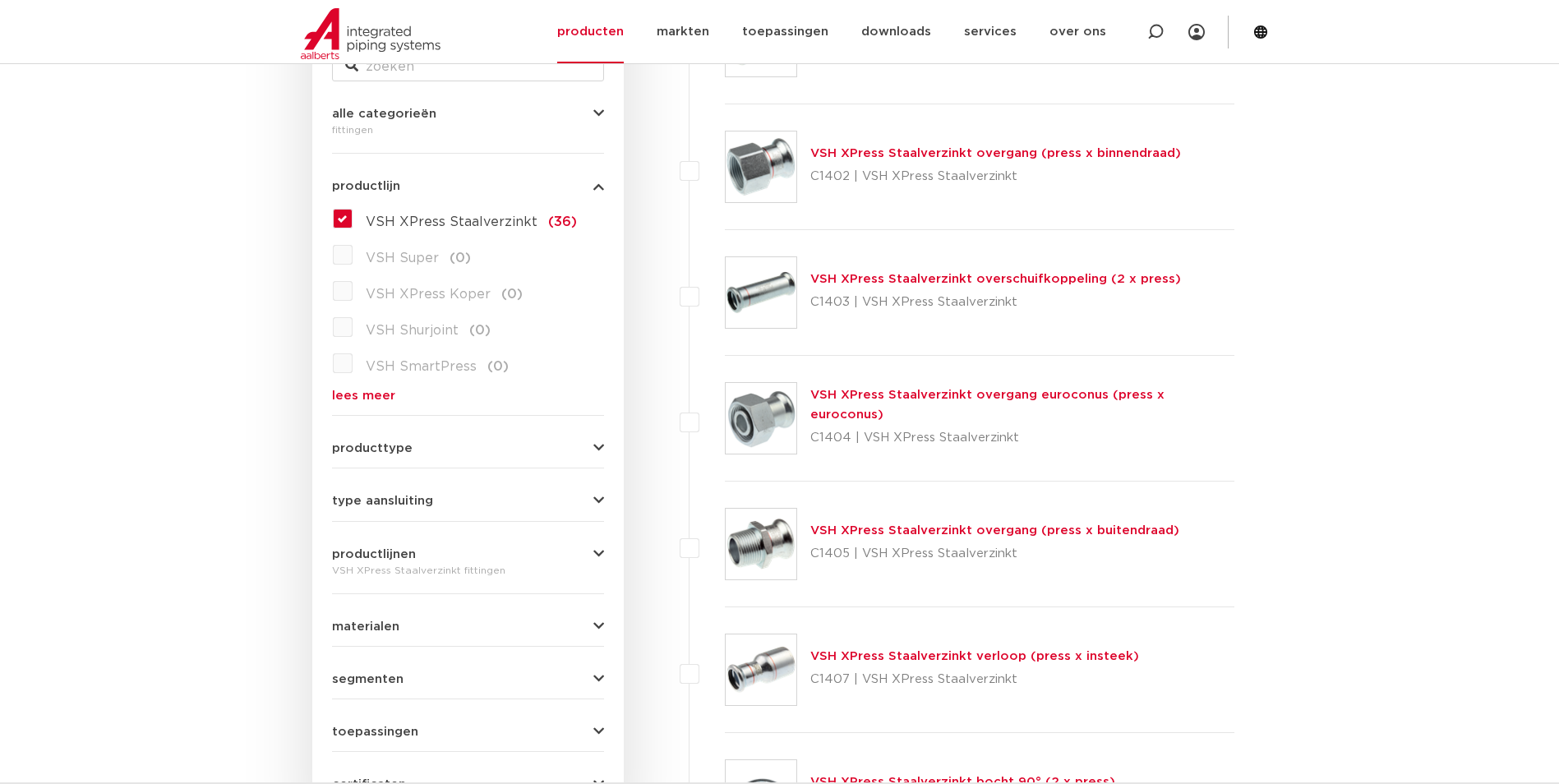
scroll to position [410, 0]
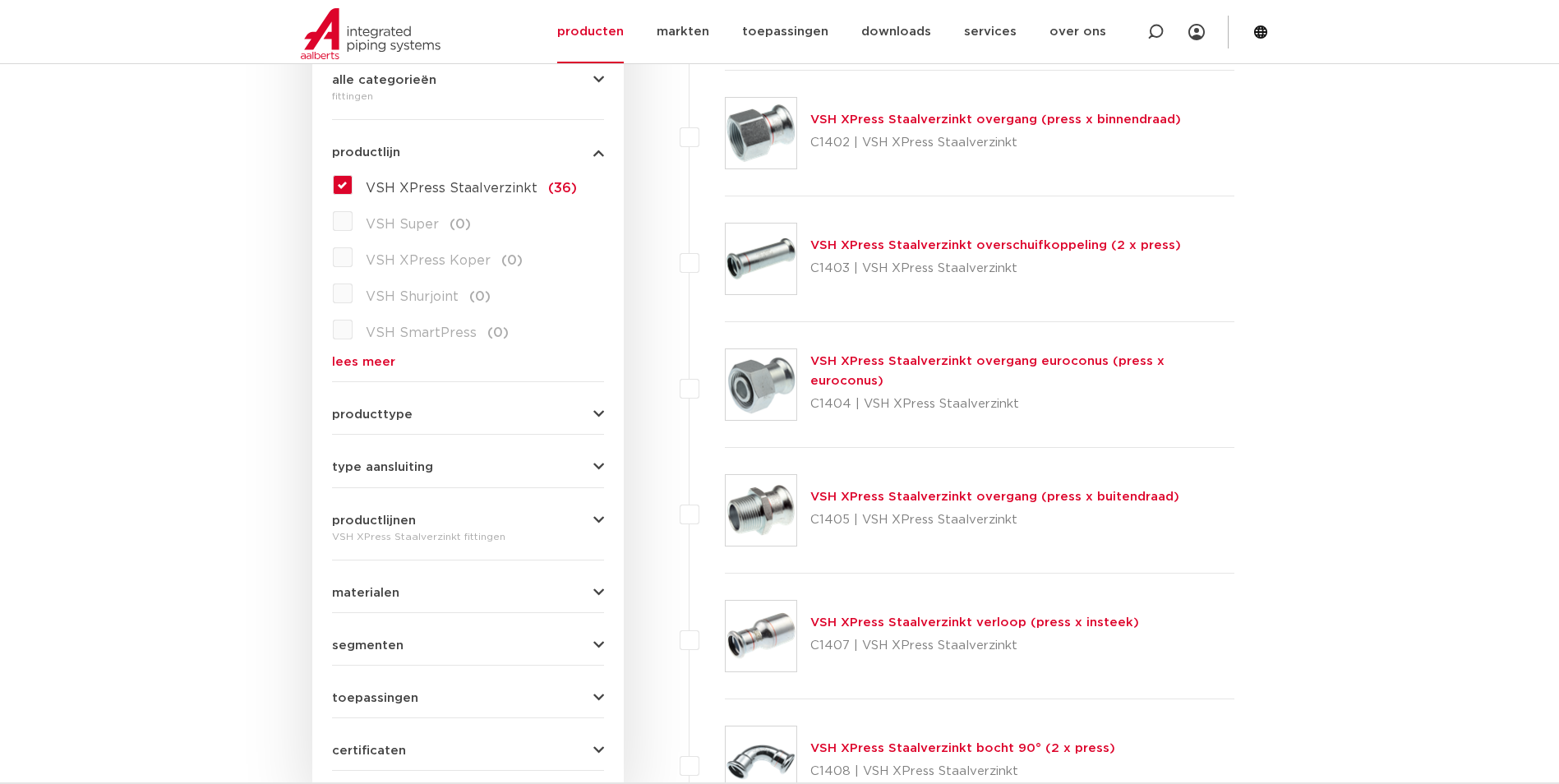
click at [382, 359] on link "lees meer" at bounding box center [468, 362] width 272 height 12
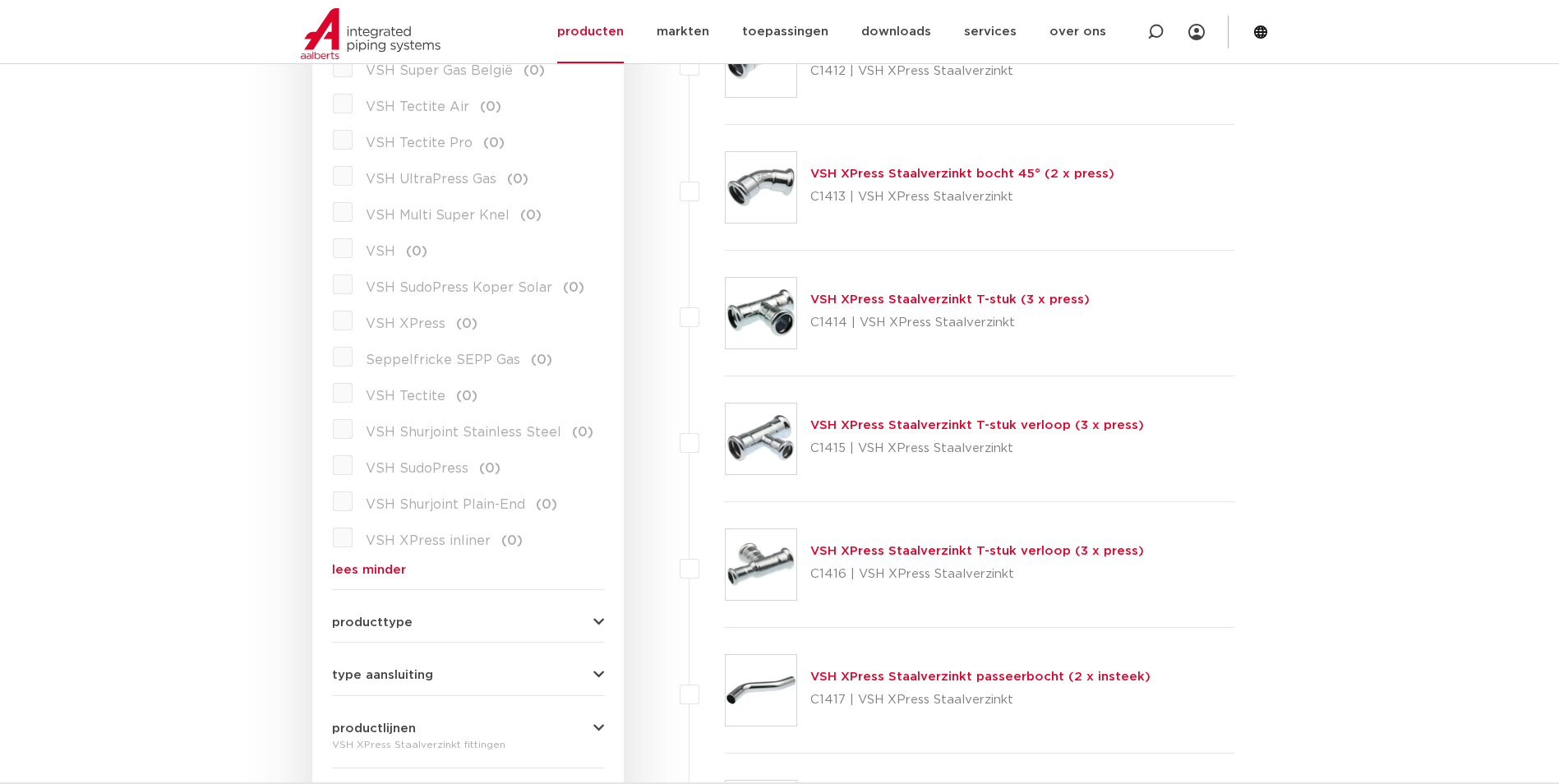
scroll to position [1779, 0]
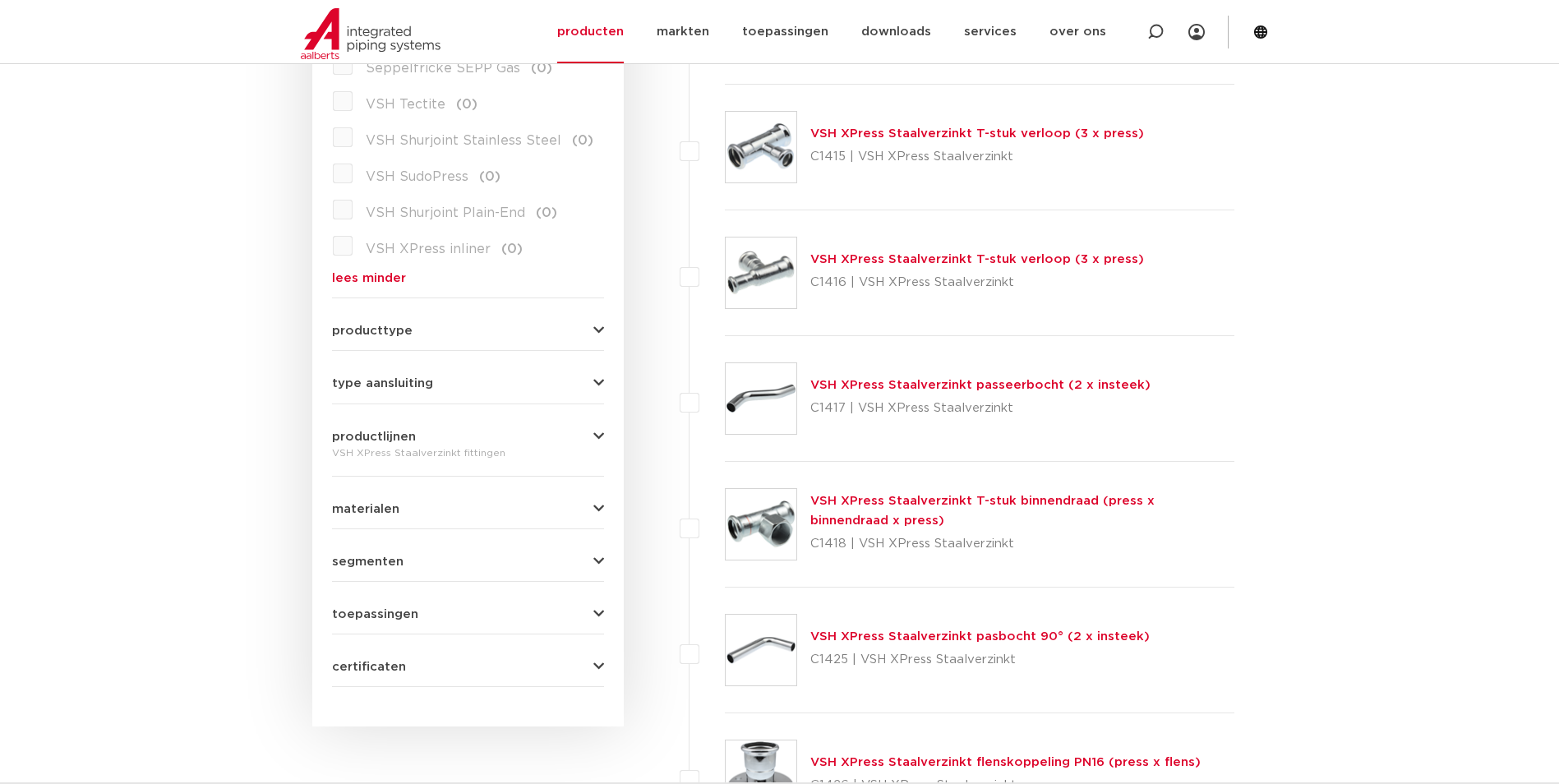
click at [337, 282] on link "lees minder" at bounding box center [468, 278] width 272 height 12
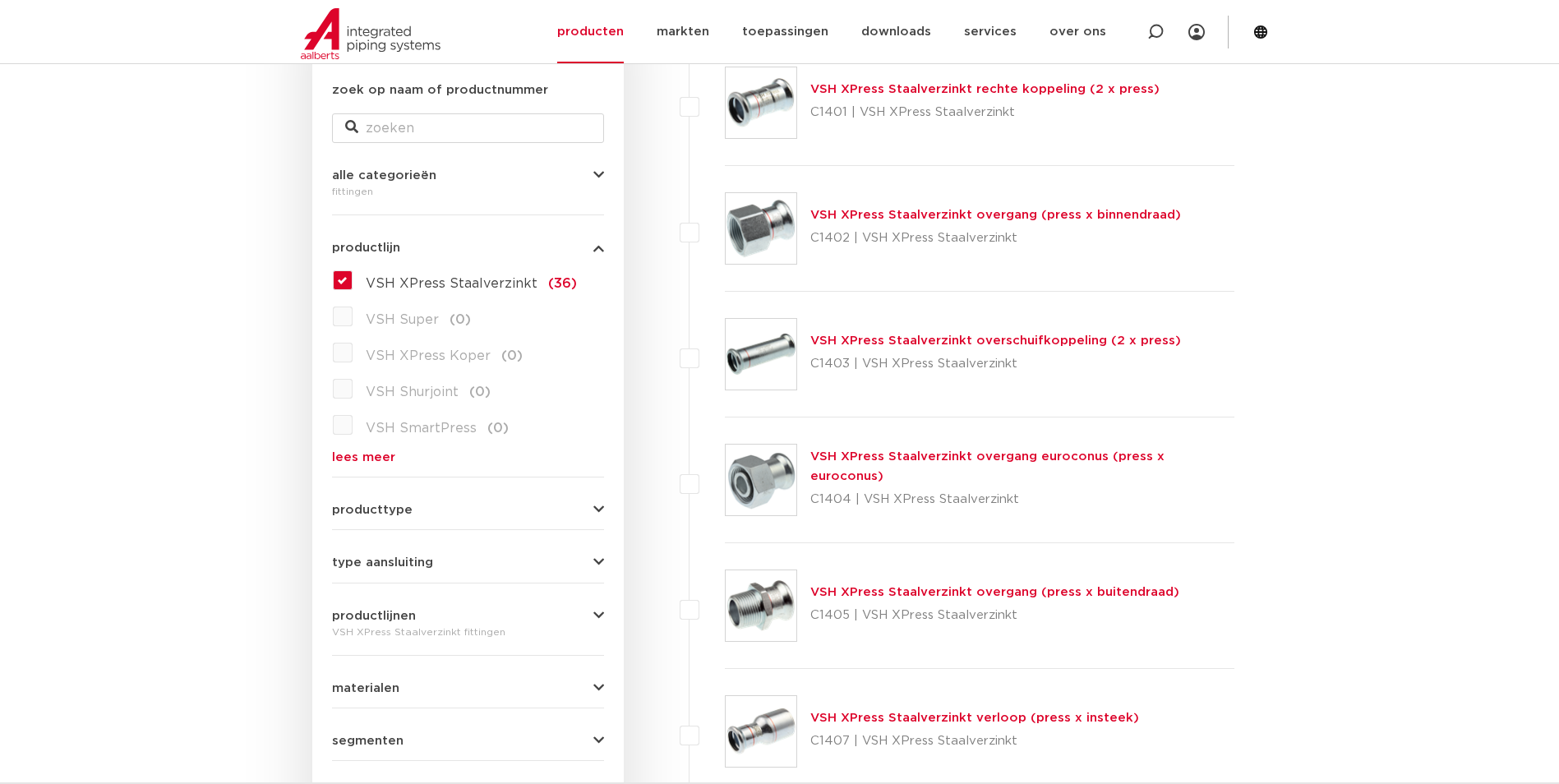
scroll to position [410, 0]
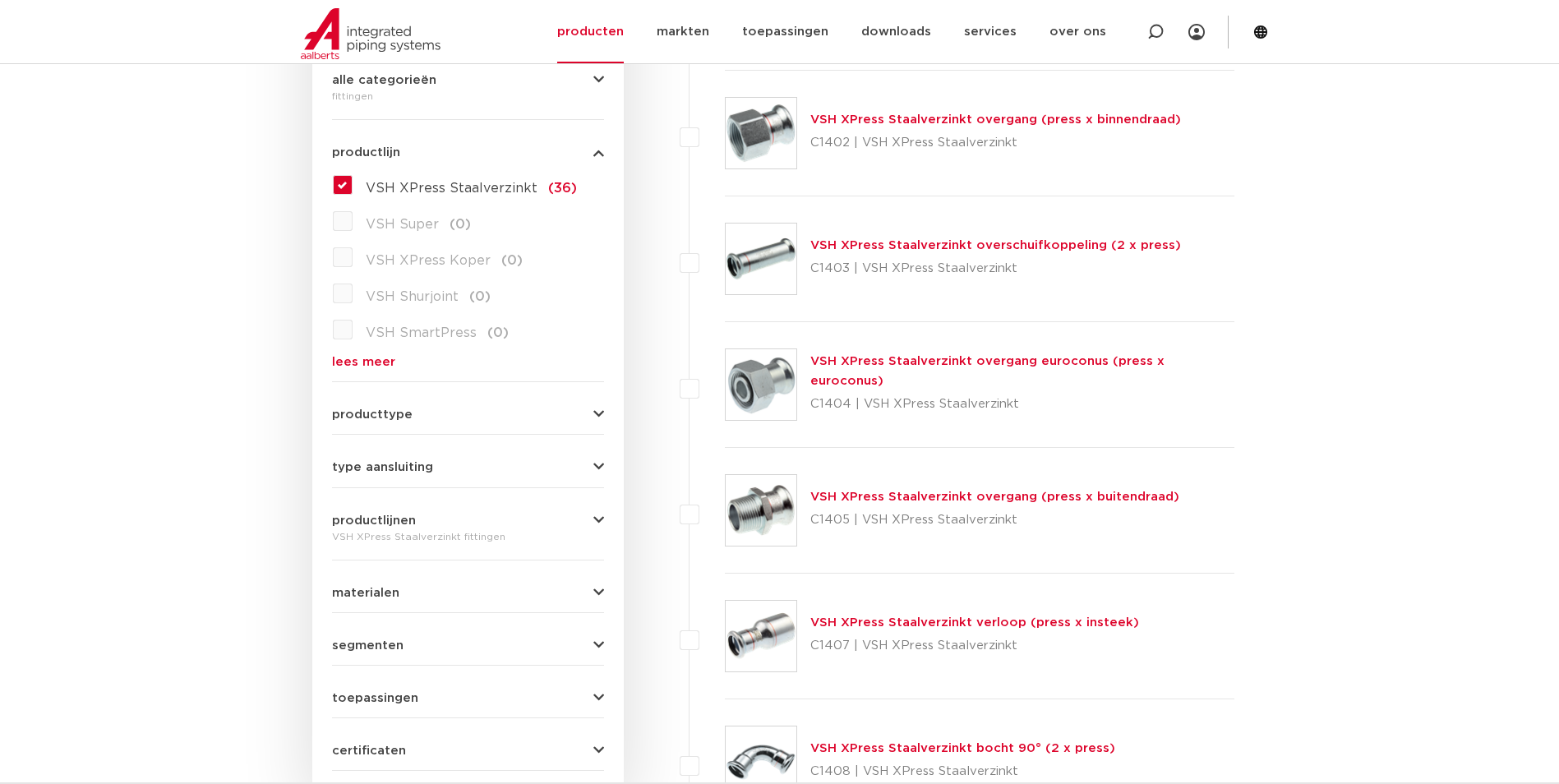
click at [390, 417] on span "producttype" at bounding box center [373, 414] width 81 height 12
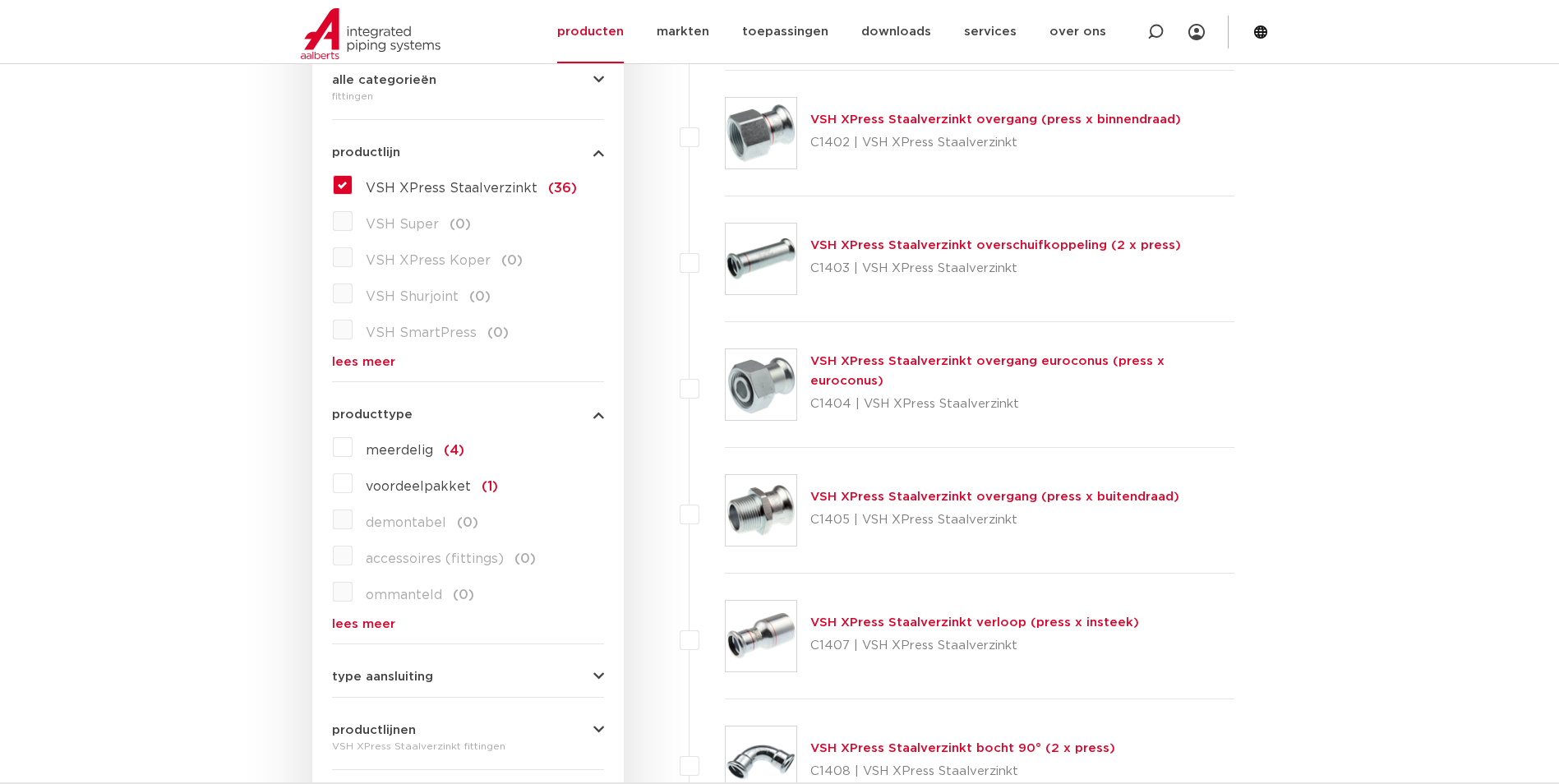
scroll to position [547, 0]
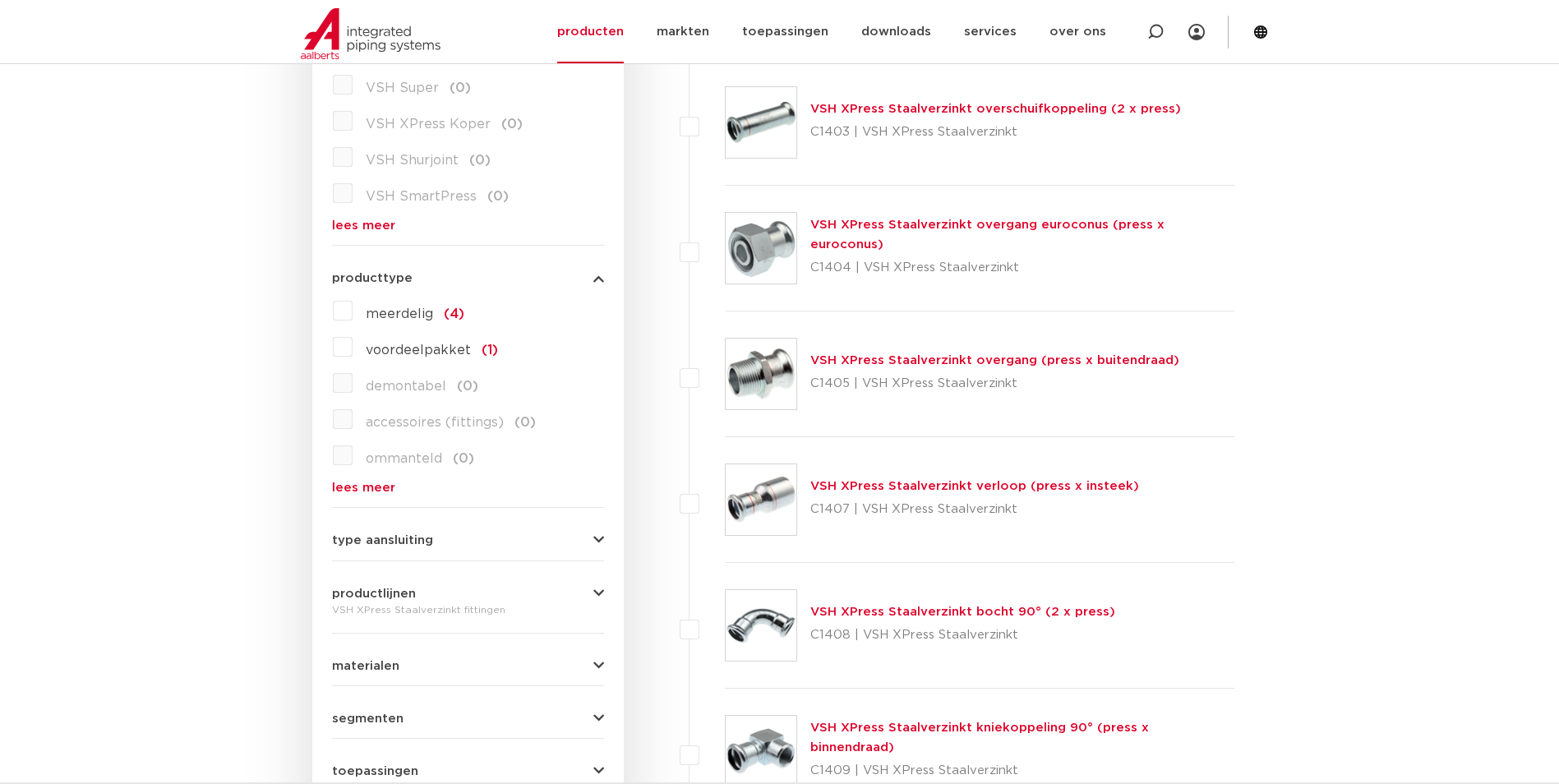
click at [403, 594] on span "productlijnen" at bounding box center [374, 593] width 84 height 12
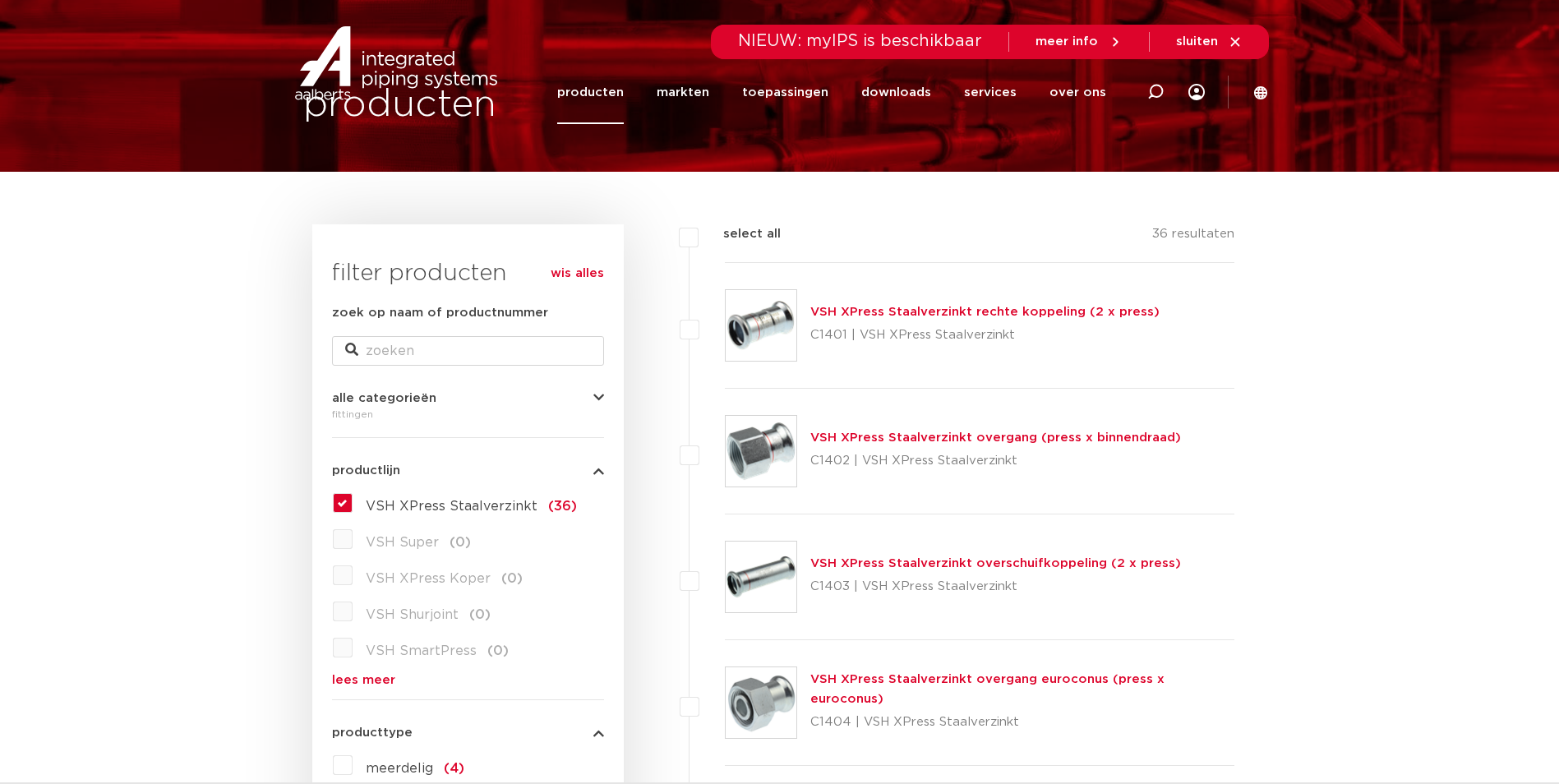
scroll to position [0, 0]
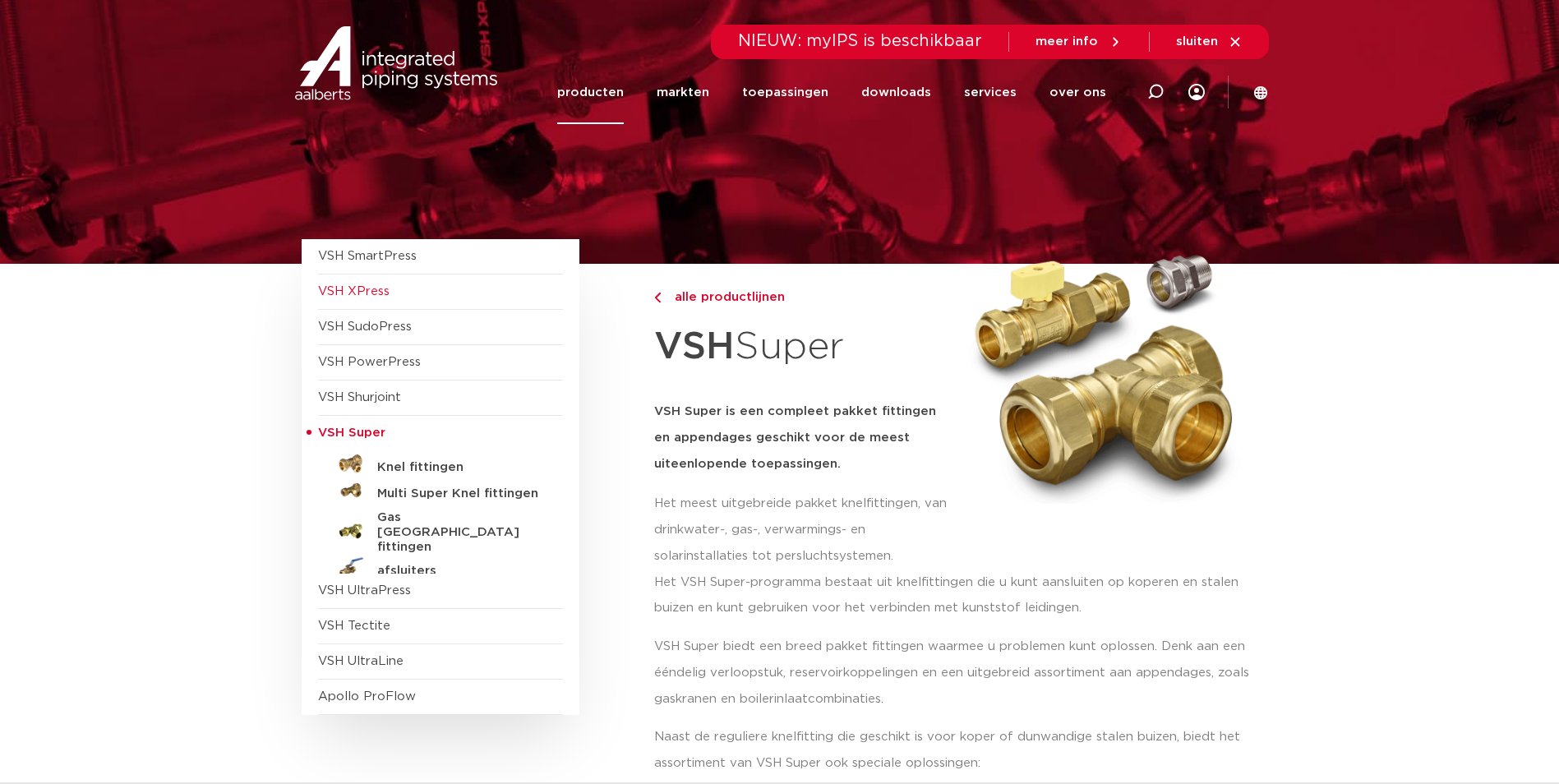
click at [381, 295] on span "VSH XPress" at bounding box center [353, 291] width 71 height 12
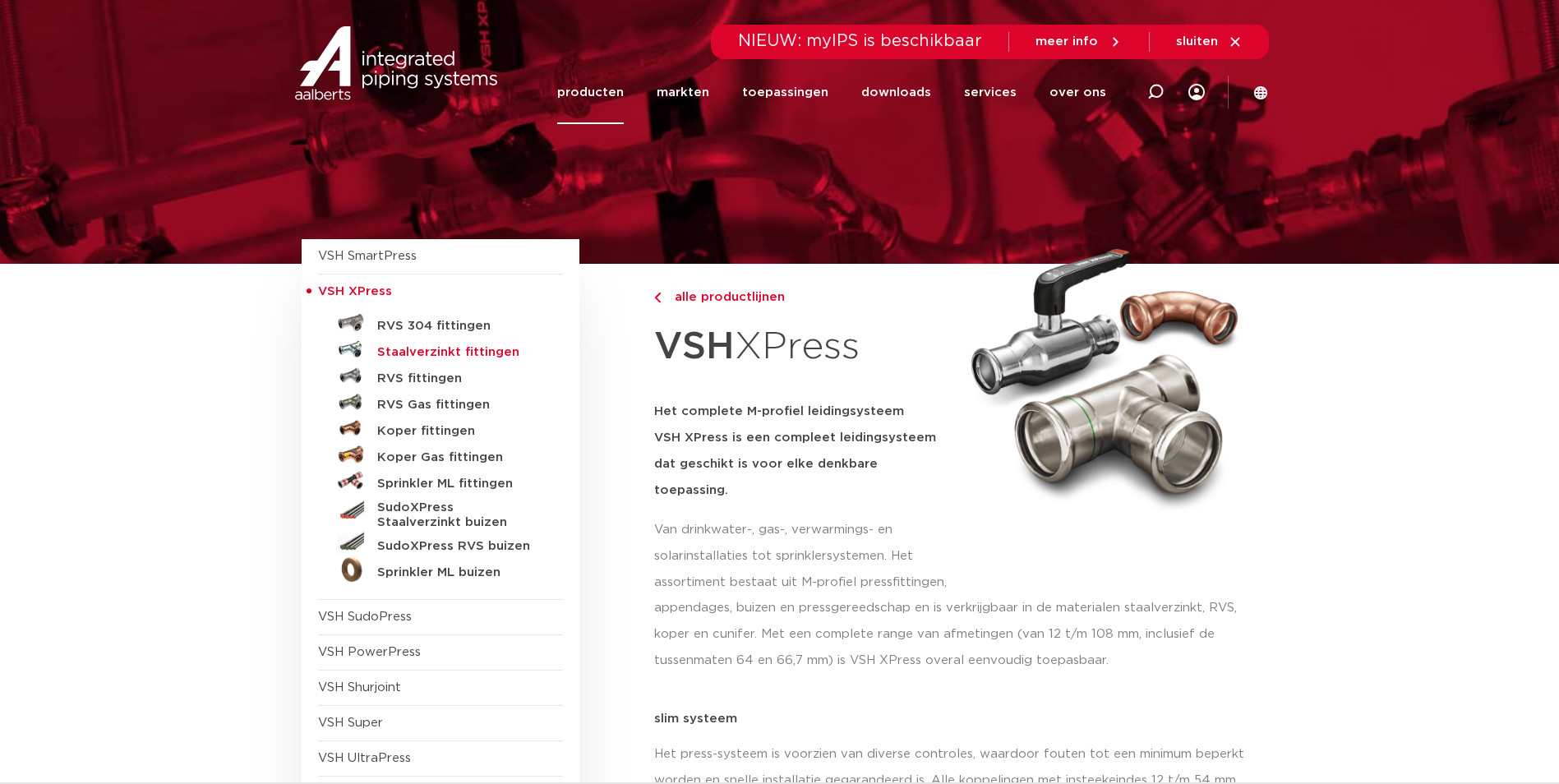
click at [406, 351] on h5 "Staalverzinkt fittingen" at bounding box center [458, 352] width 163 height 15
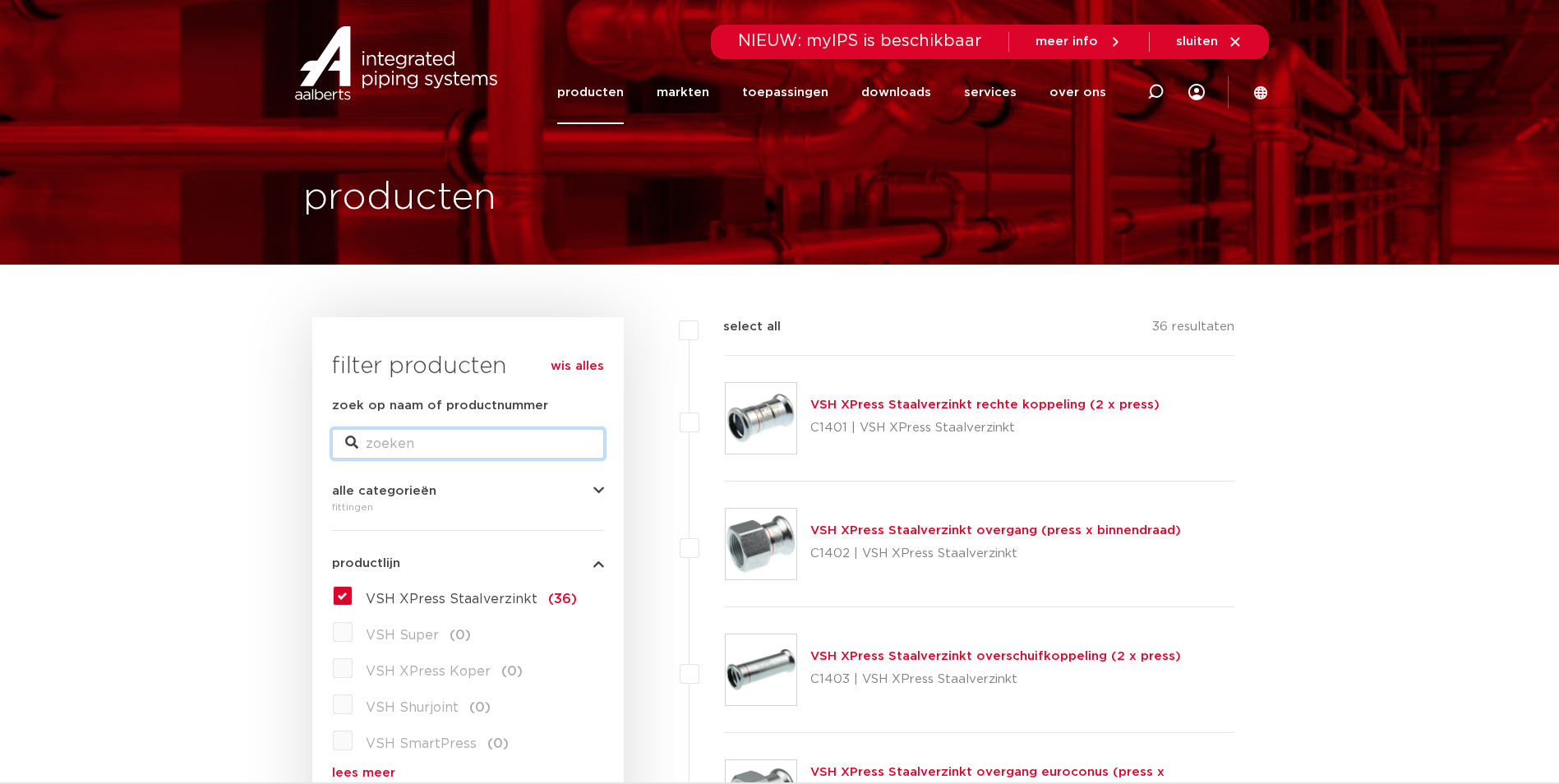
click at [416, 442] on input "zoek op naam of productnummer" at bounding box center [468, 444] width 272 height 30
type input "kogel"
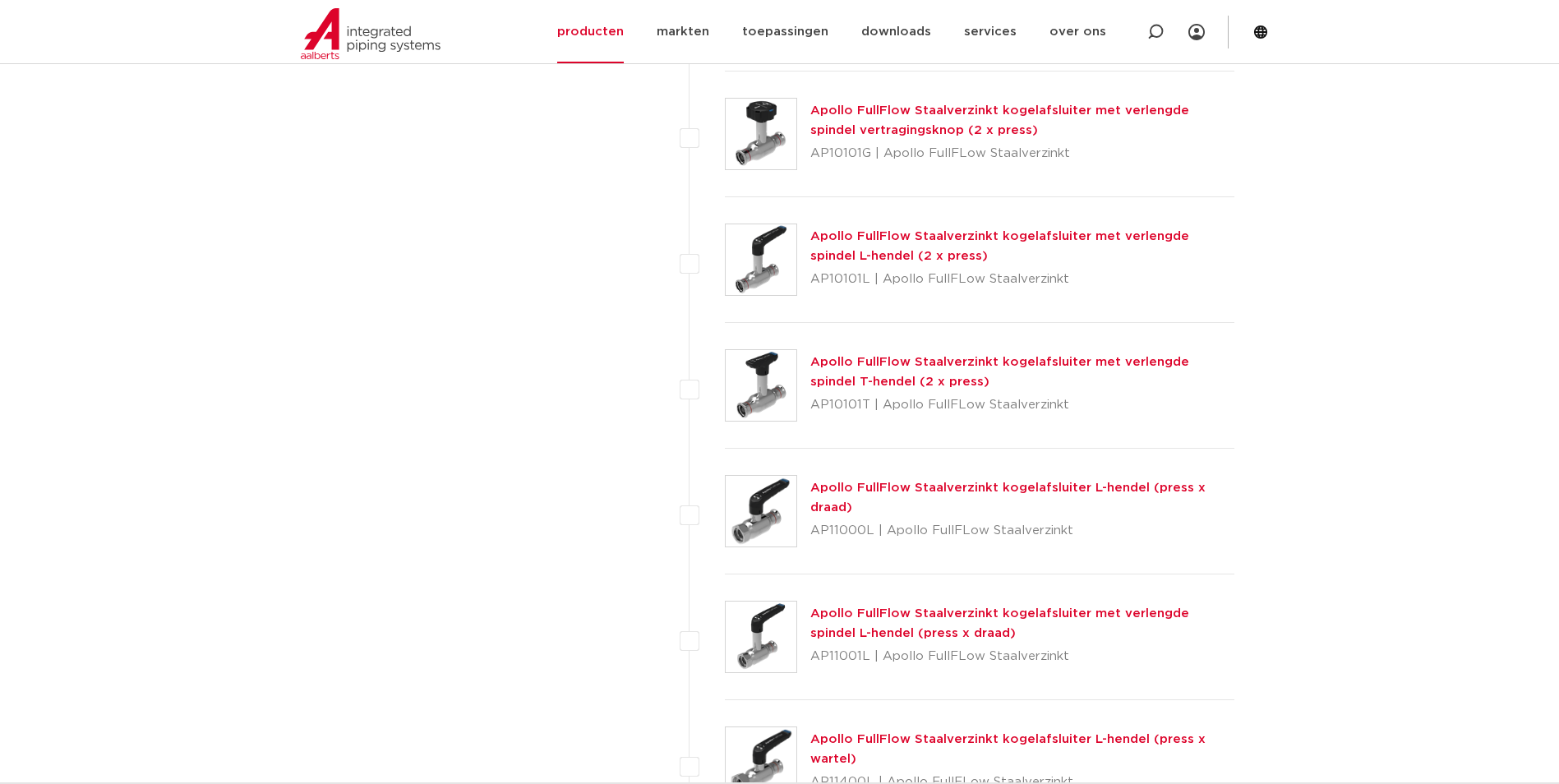
scroll to position [4655, 0]
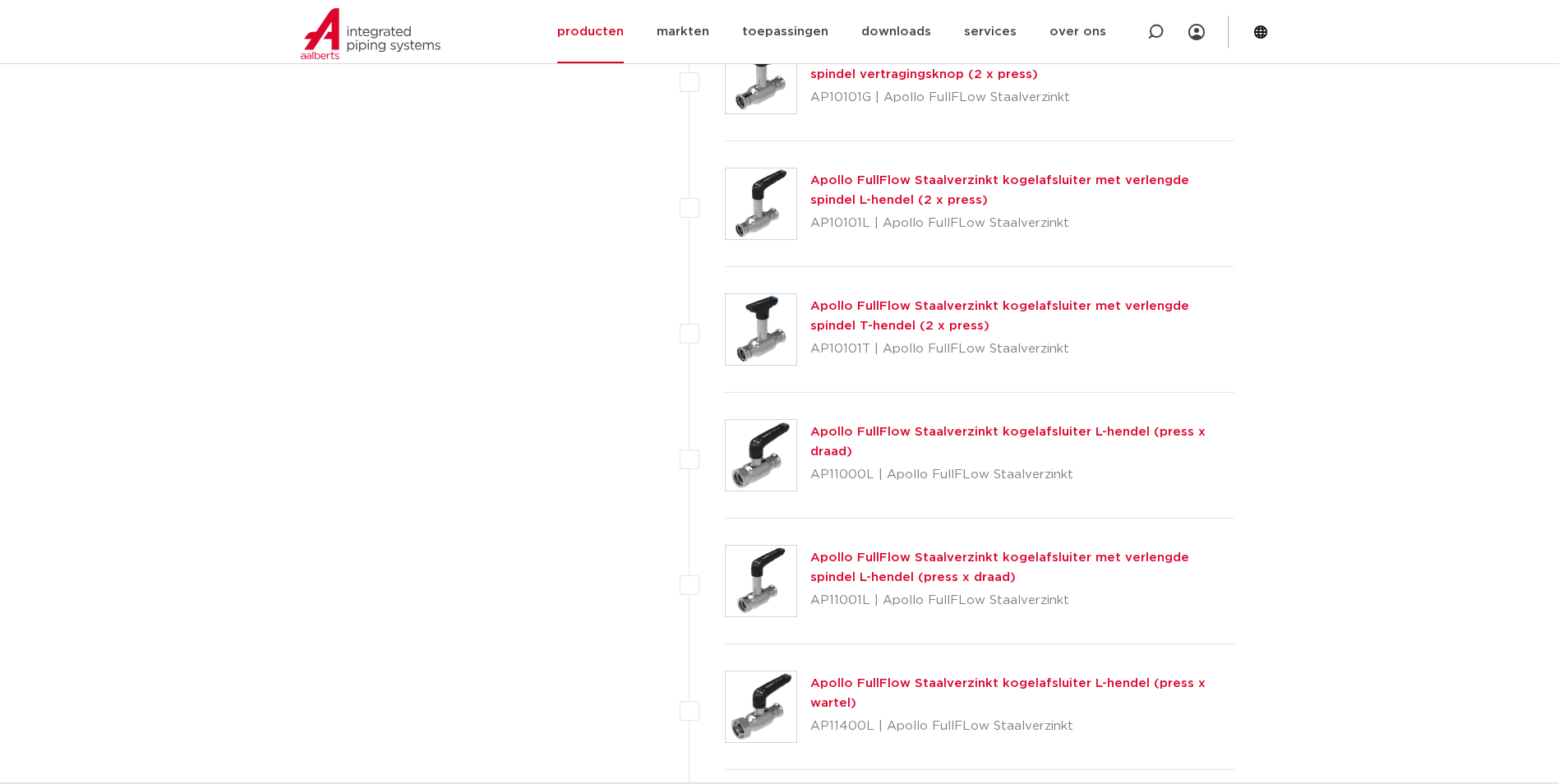
click at [911, 545] on div "Apollo FullFlow Staalverzinkt kogelafsluiter met verlengde spindel L-hendel (pr…" at bounding box center [980, 581] width 510 height 126
click at [913, 557] on link "Apollo FullFlow Staalverzinkt kogelafsluiter met verlengde spindel L-hendel (pr…" at bounding box center [999, 567] width 379 height 32
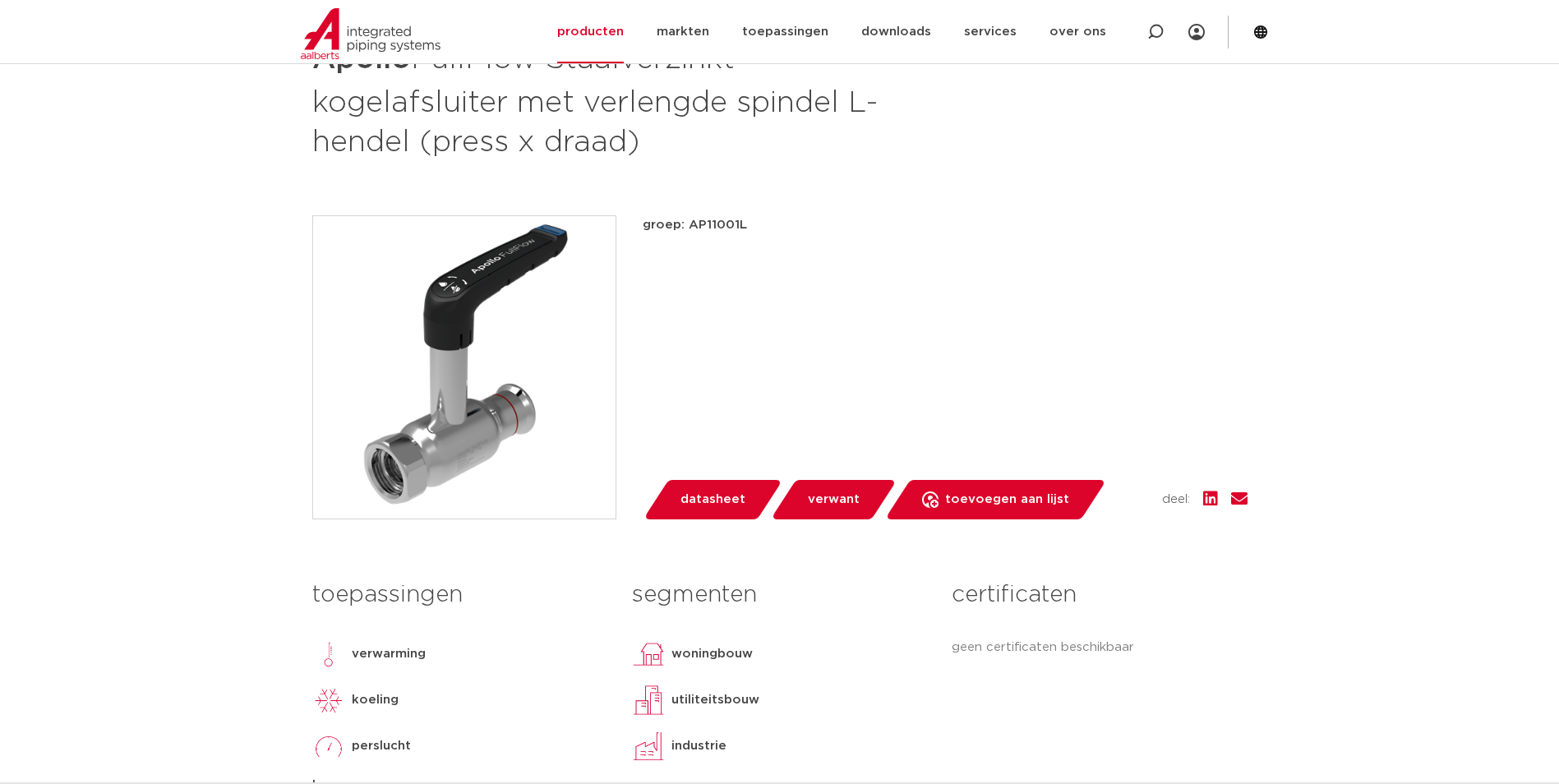
scroll to position [410, 0]
